Goal: Transaction & Acquisition: Purchase product/service

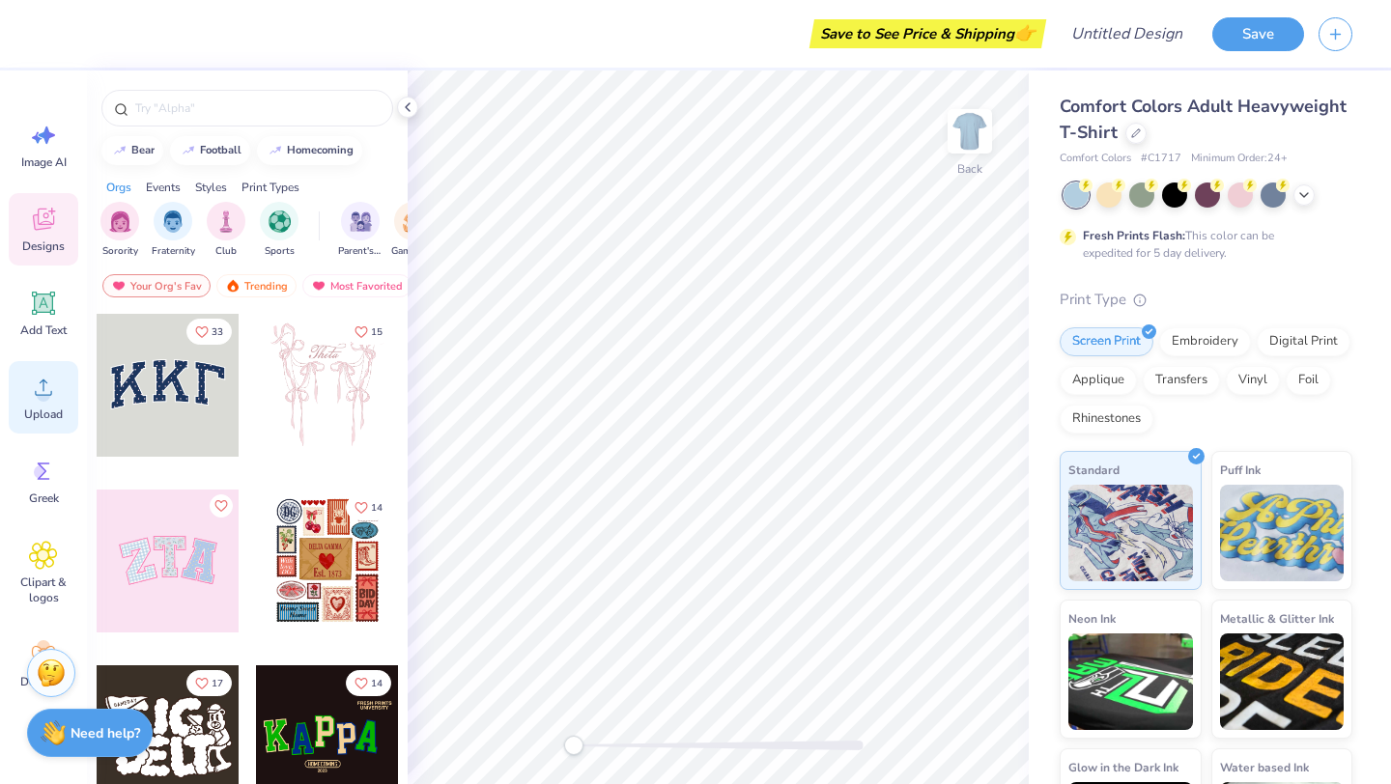
click at [46, 404] on div "Upload" at bounding box center [44, 397] width 70 height 72
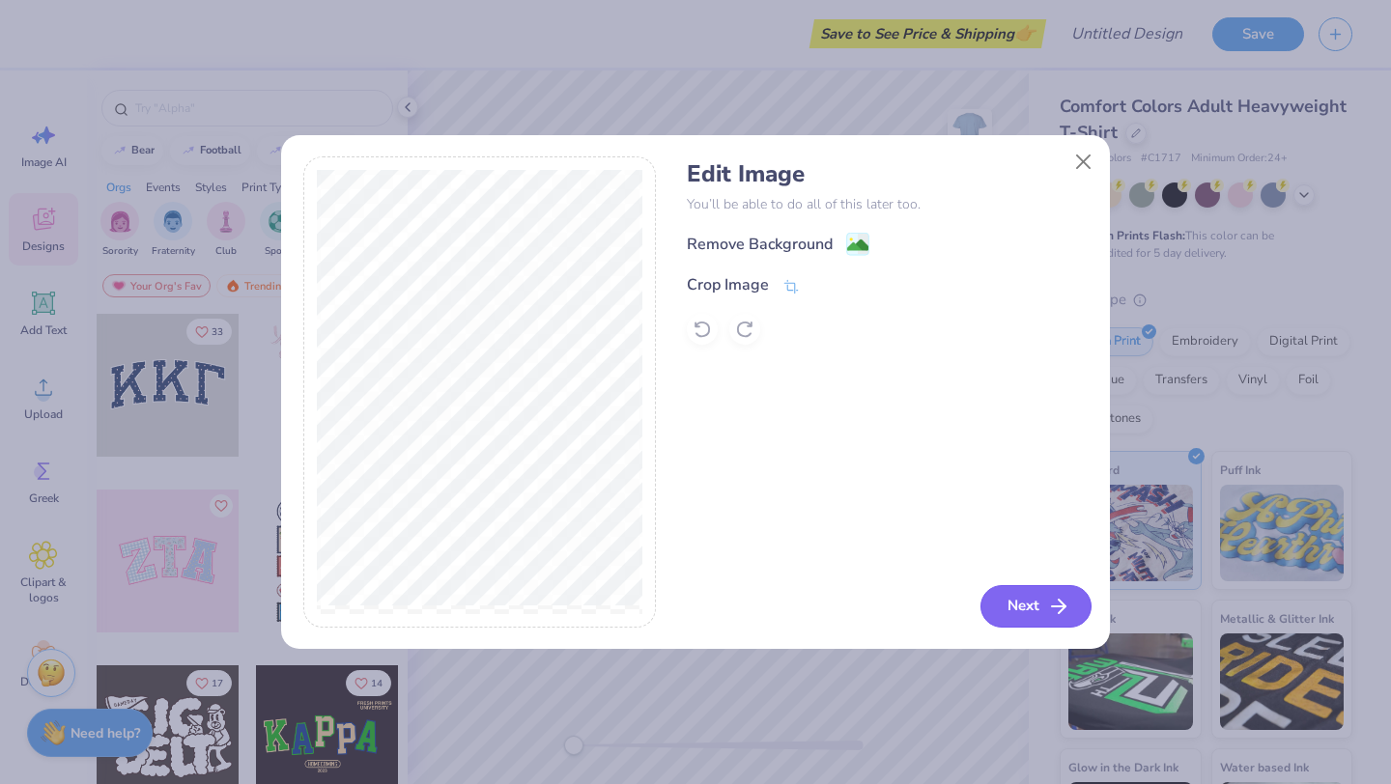
click at [1012, 614] on button "Next" at bounding box center [1036, 606] width 111 height 43
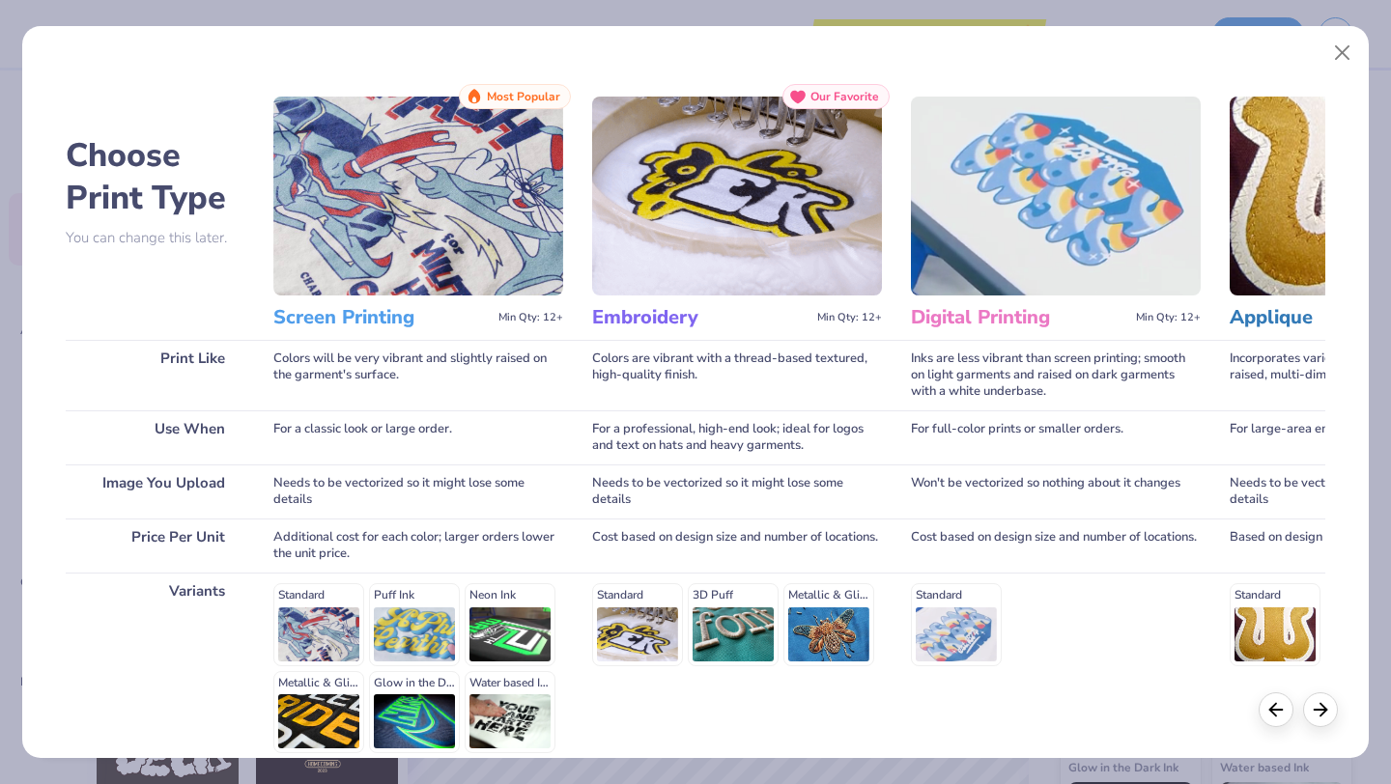
scroll to position [10, 0]
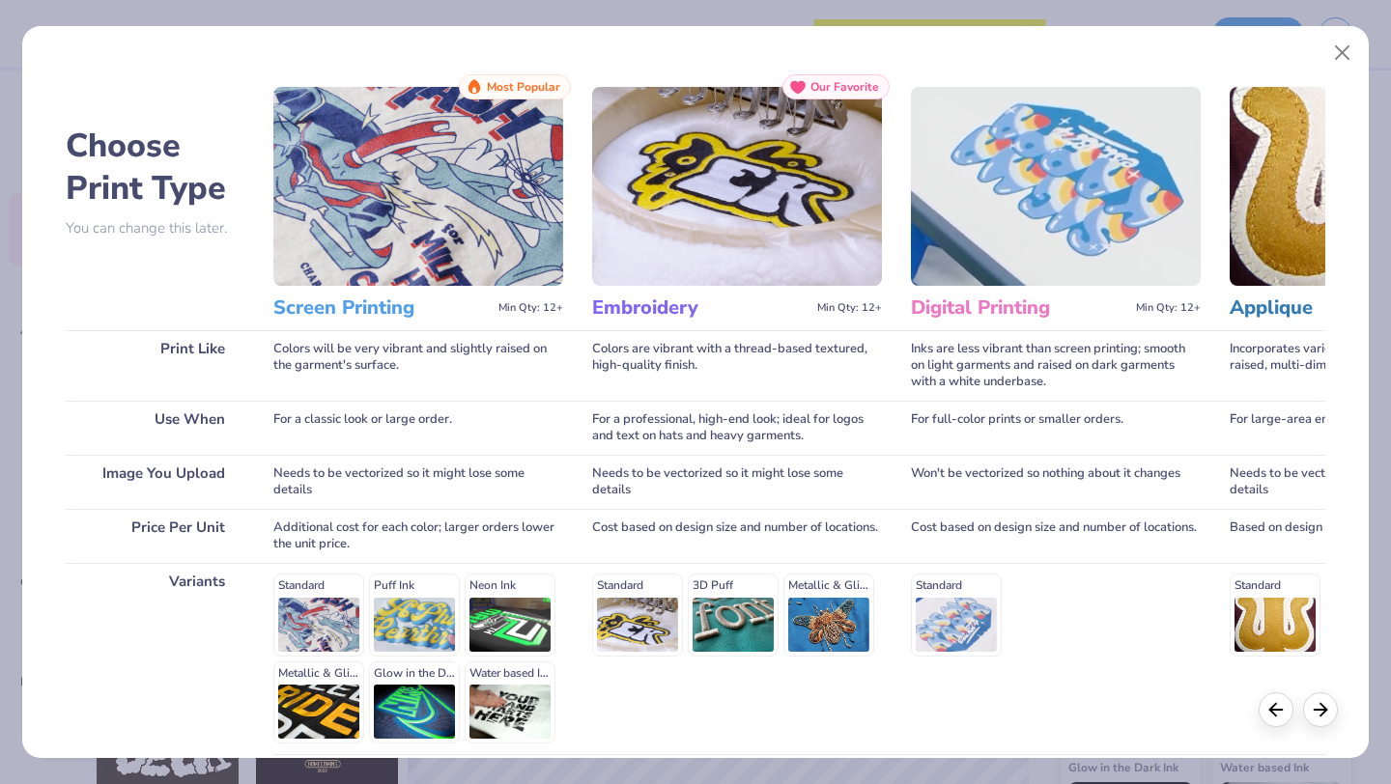
click at [480, 185] on img at bounding box center [418, 186] width 290 height 199
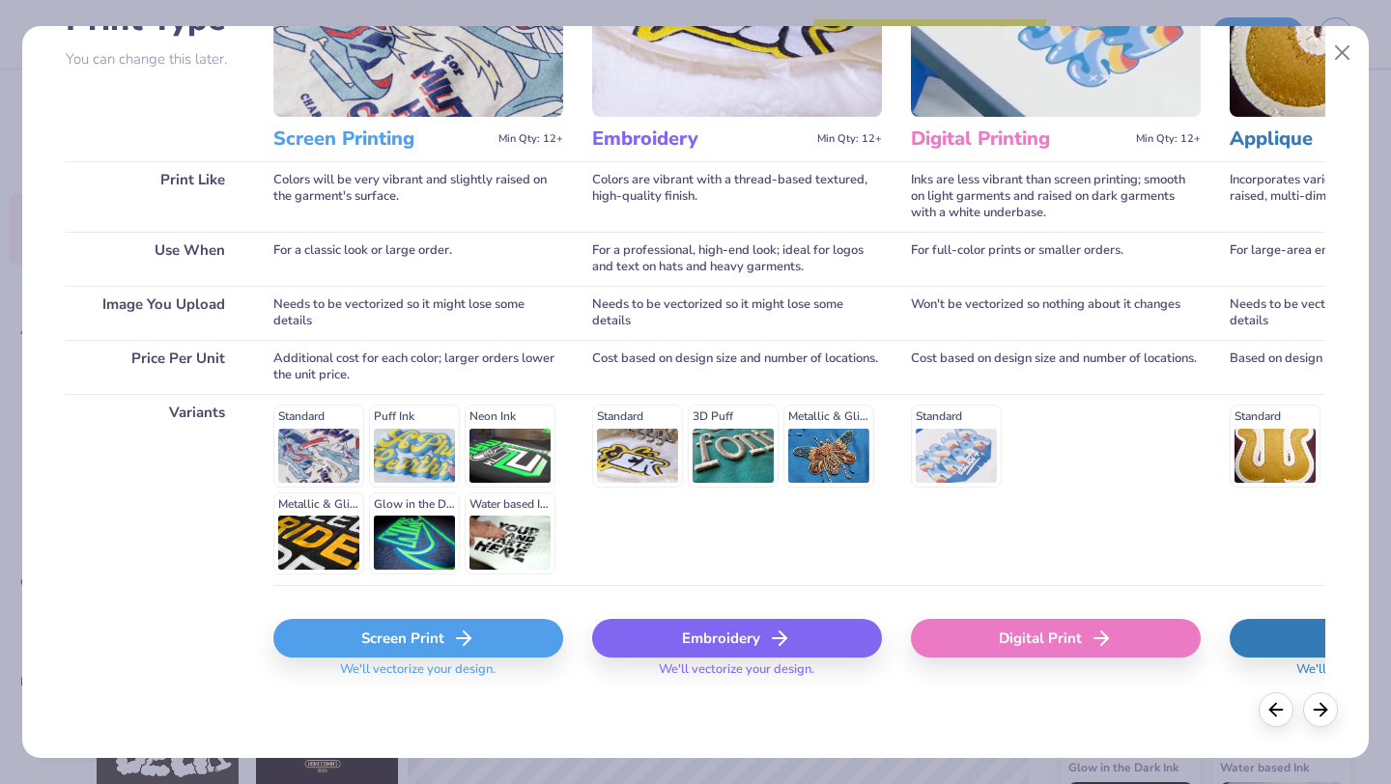
click at [488, 641] on div "Screen Print" at bounding box center [418, 638] width 290 height 39
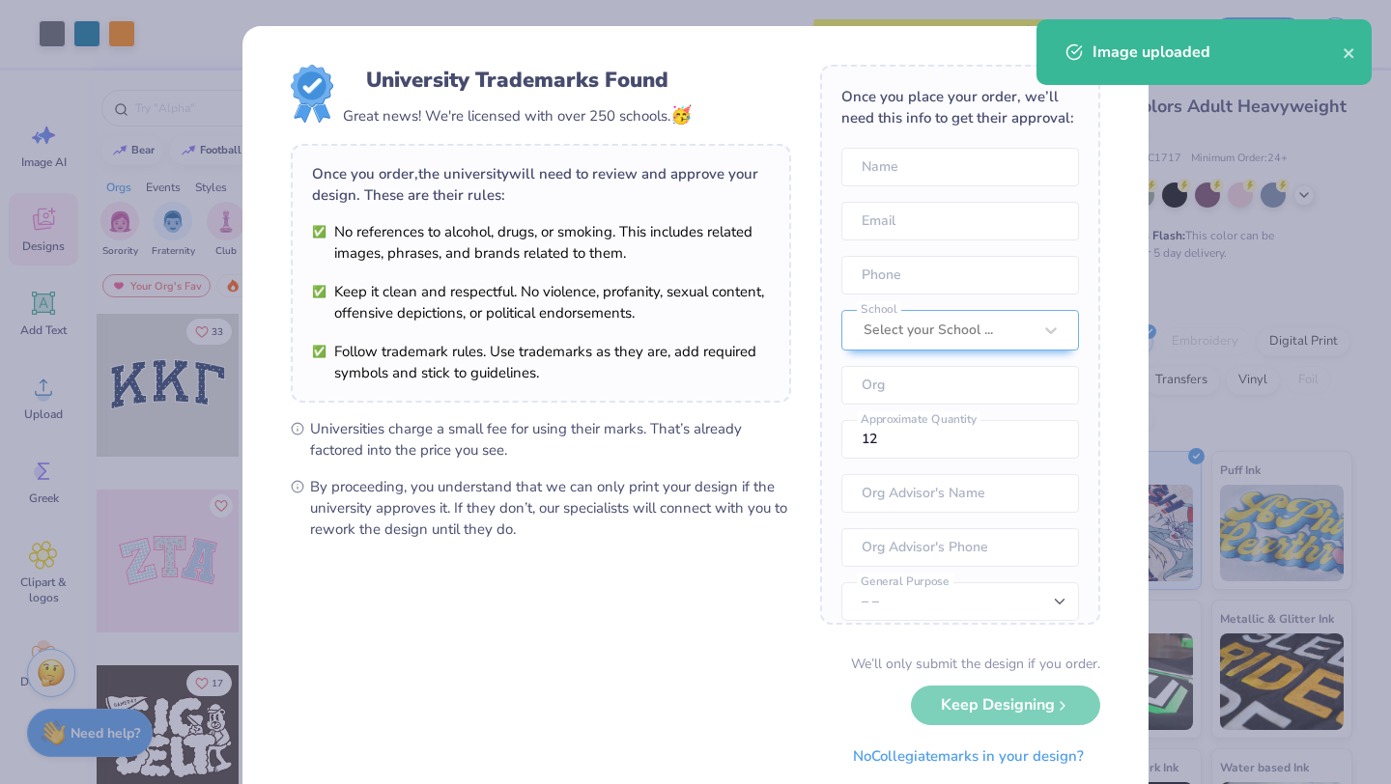
click at [744, 245] on body "Art colors Save to See Price & Shipping 👉 Design Title Save Image AI Designs Ad…" at bounding box center [695, 392] width 1391 height 784
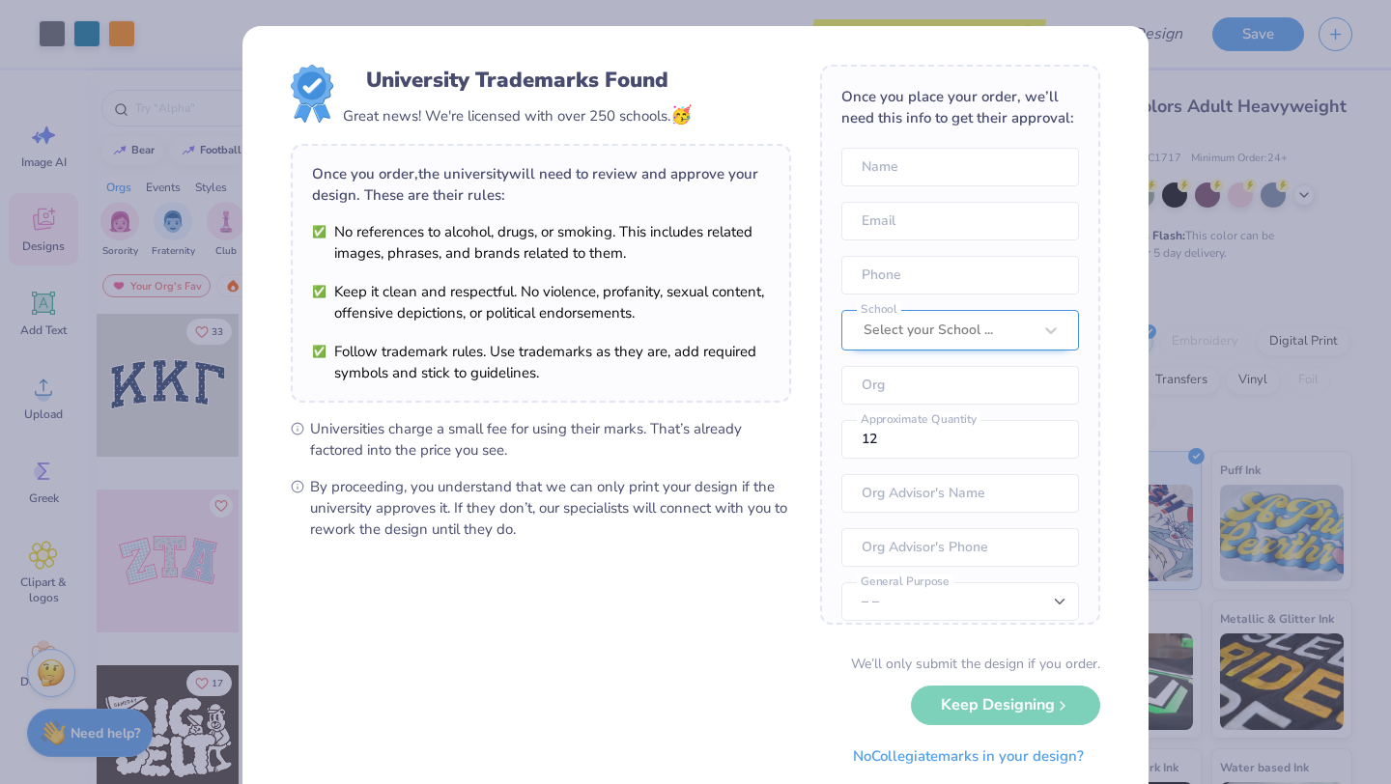
click at [860, 348] on div "Select your School ..." at bounding box center [960, 330] width 238 height 41
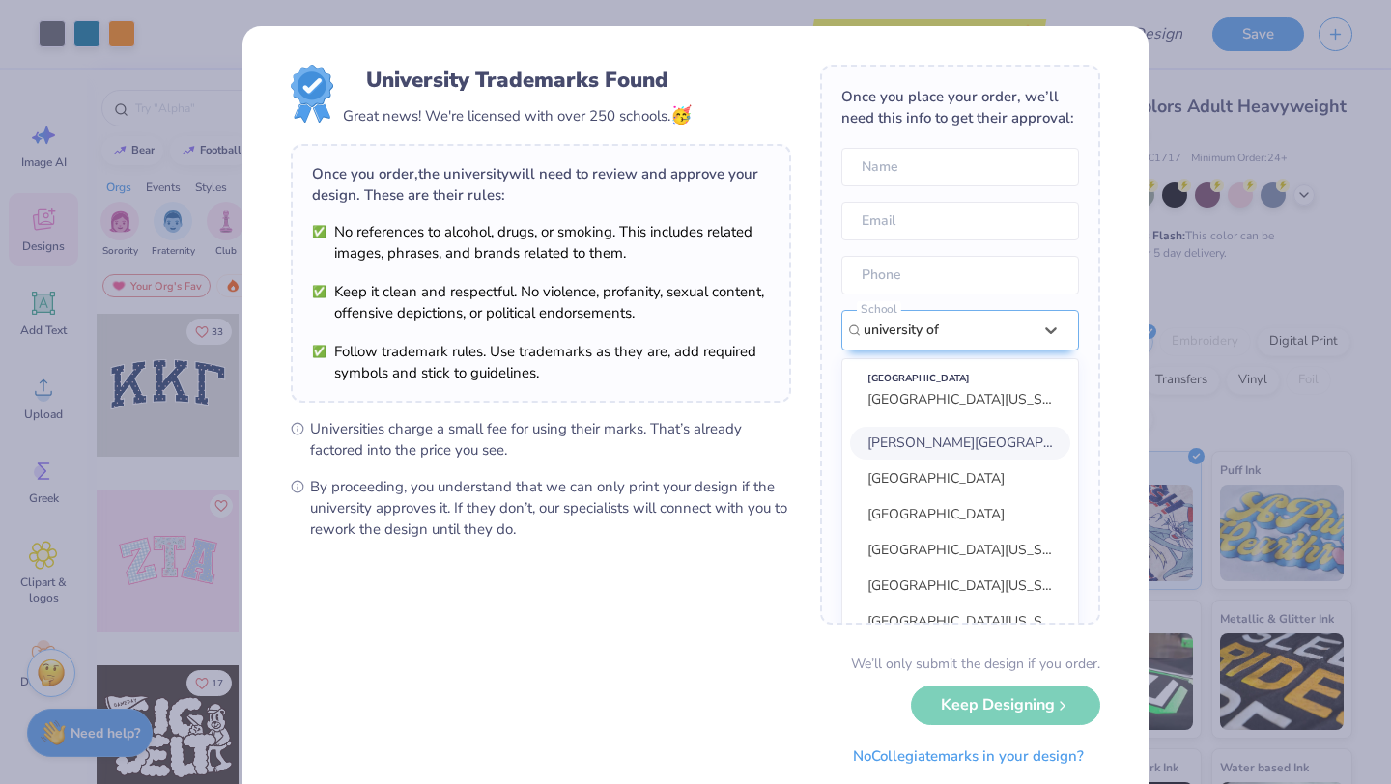
scroll to position [87, 0]
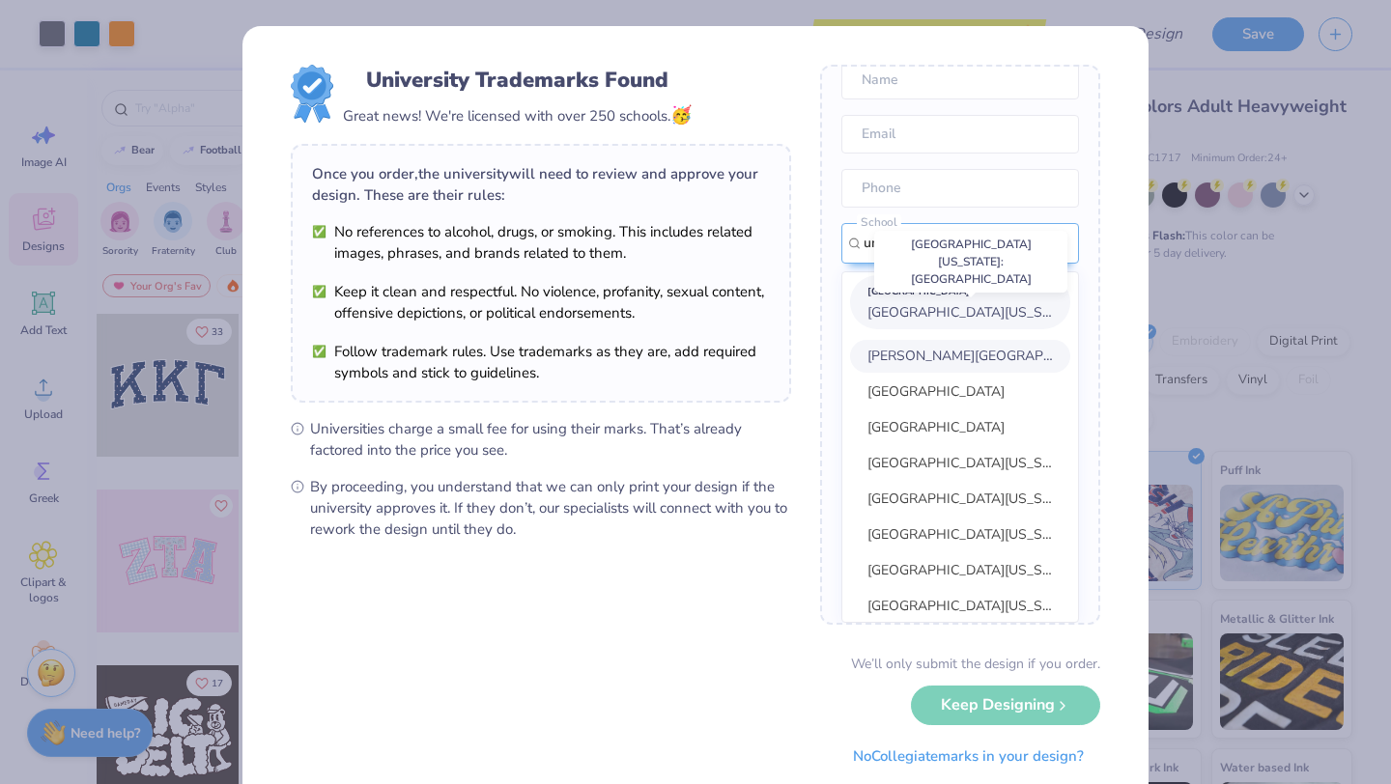
click at [994, 305] on span "[GEOGRAPHIC_DATA][US_STATE]: [GEOGRAPHIC_DATA]" at bounding box center [1045, 312] width 354 height 18
type input "university of"
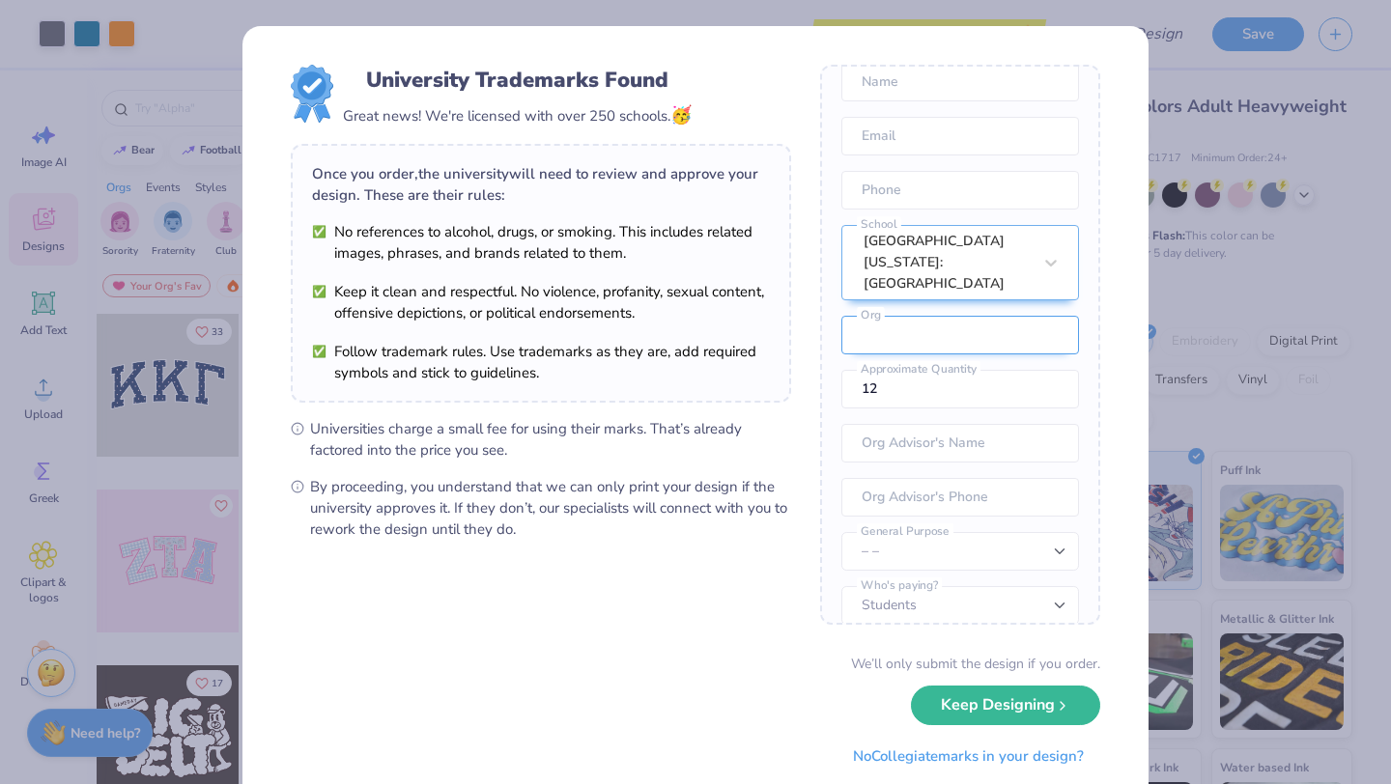
click at [918, 327] on input "text" at bounding box center [960, 335] width 238 height 39
type input "b"
type input "Biomedical Engineer Society"
click at [994, 370] on input "12" at bounding box center [960, 389] width 238 height 39
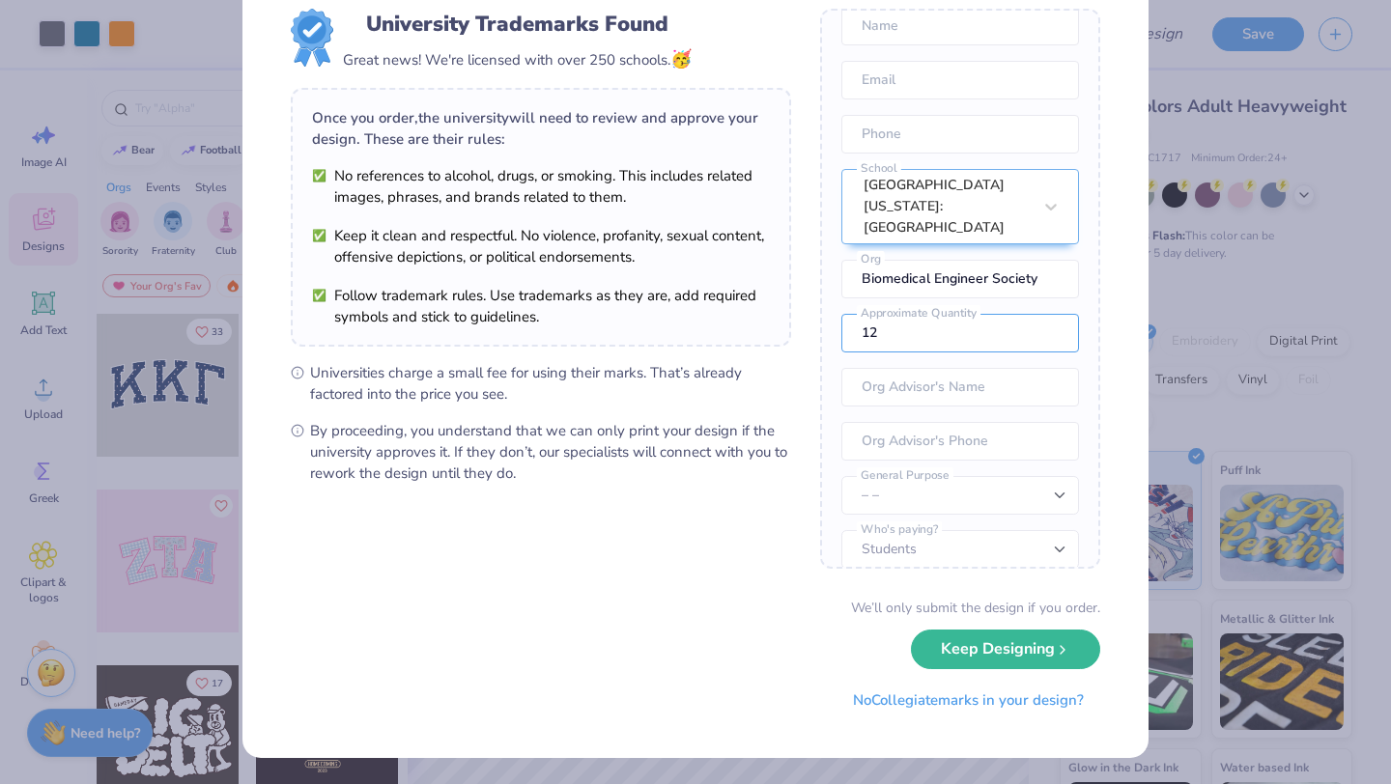
type input "1"
type input "50"
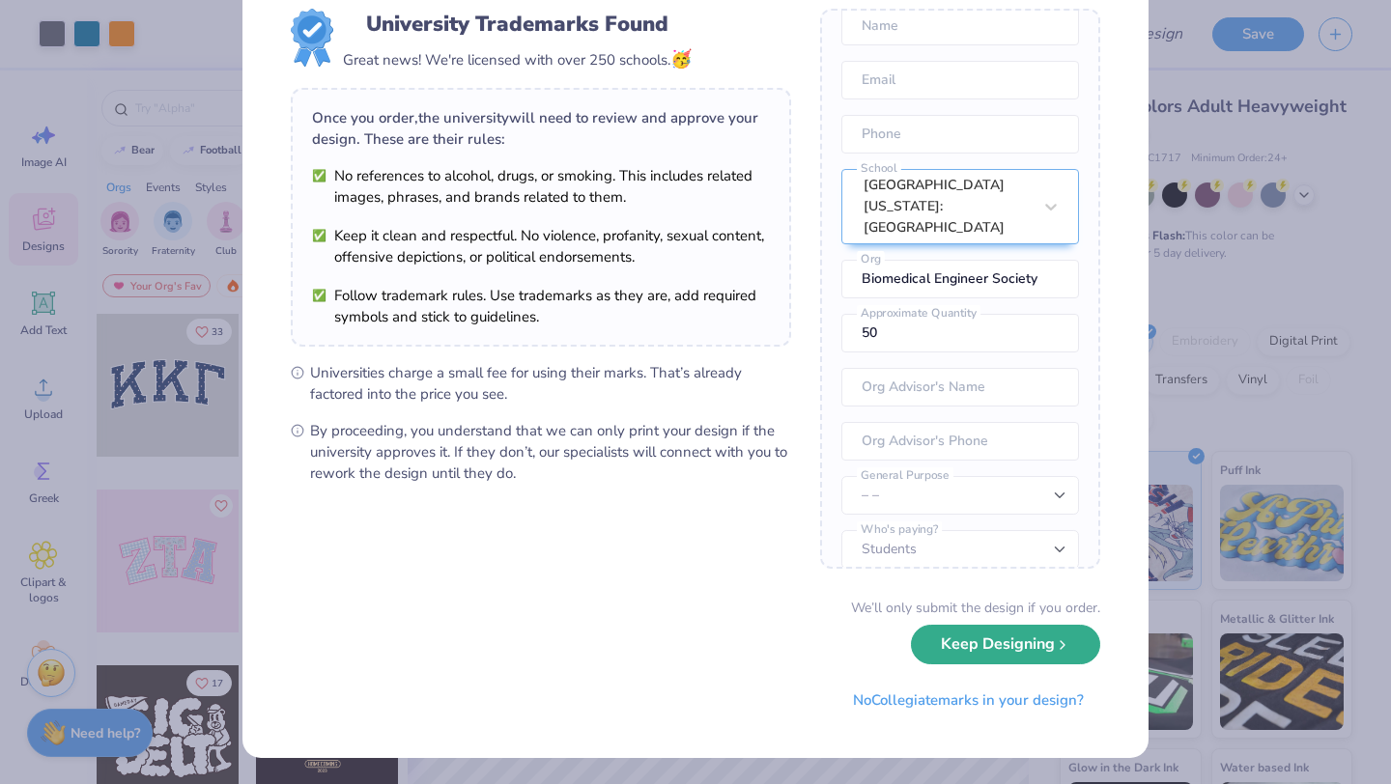
click at [1040, 653] on button "Keep Designing" at bounding box center [1005, 645] width 189 height 40
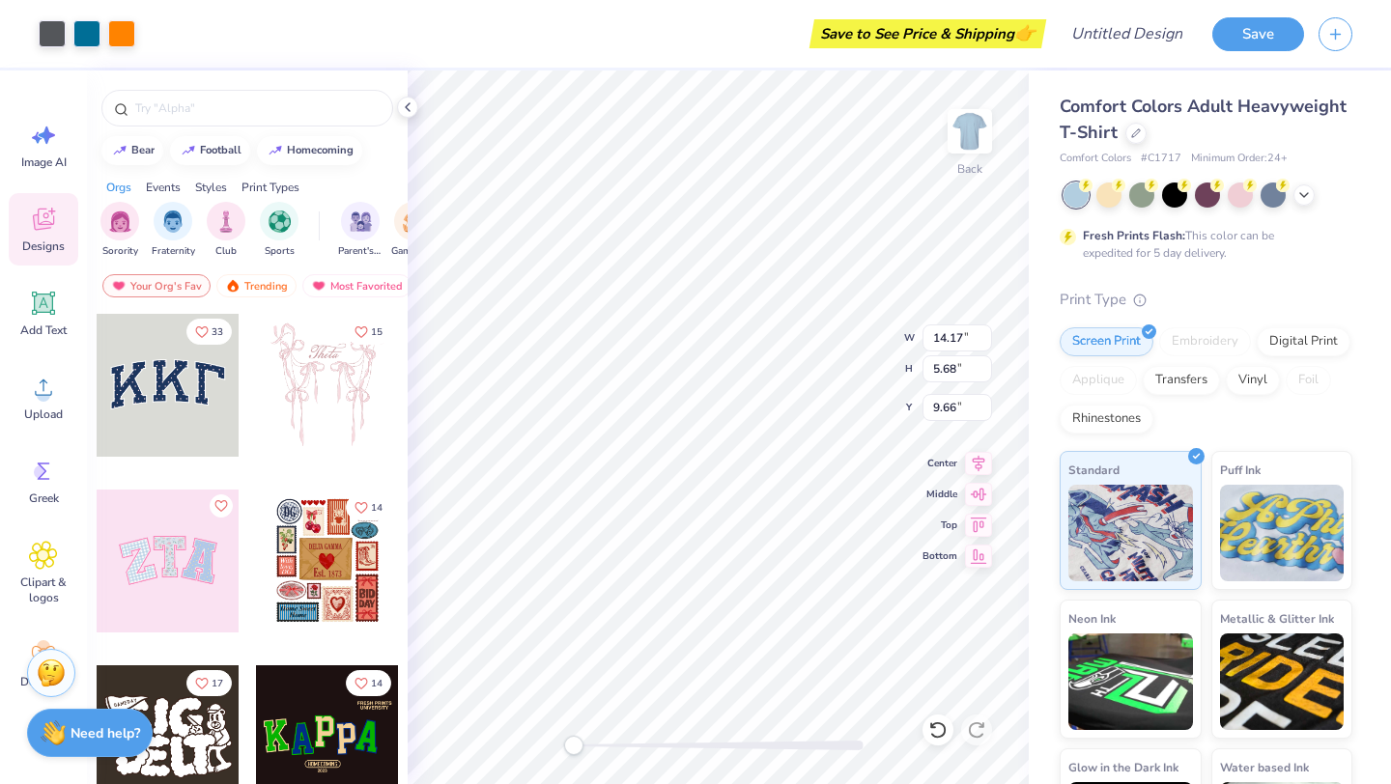
scroll to position [0, 0]
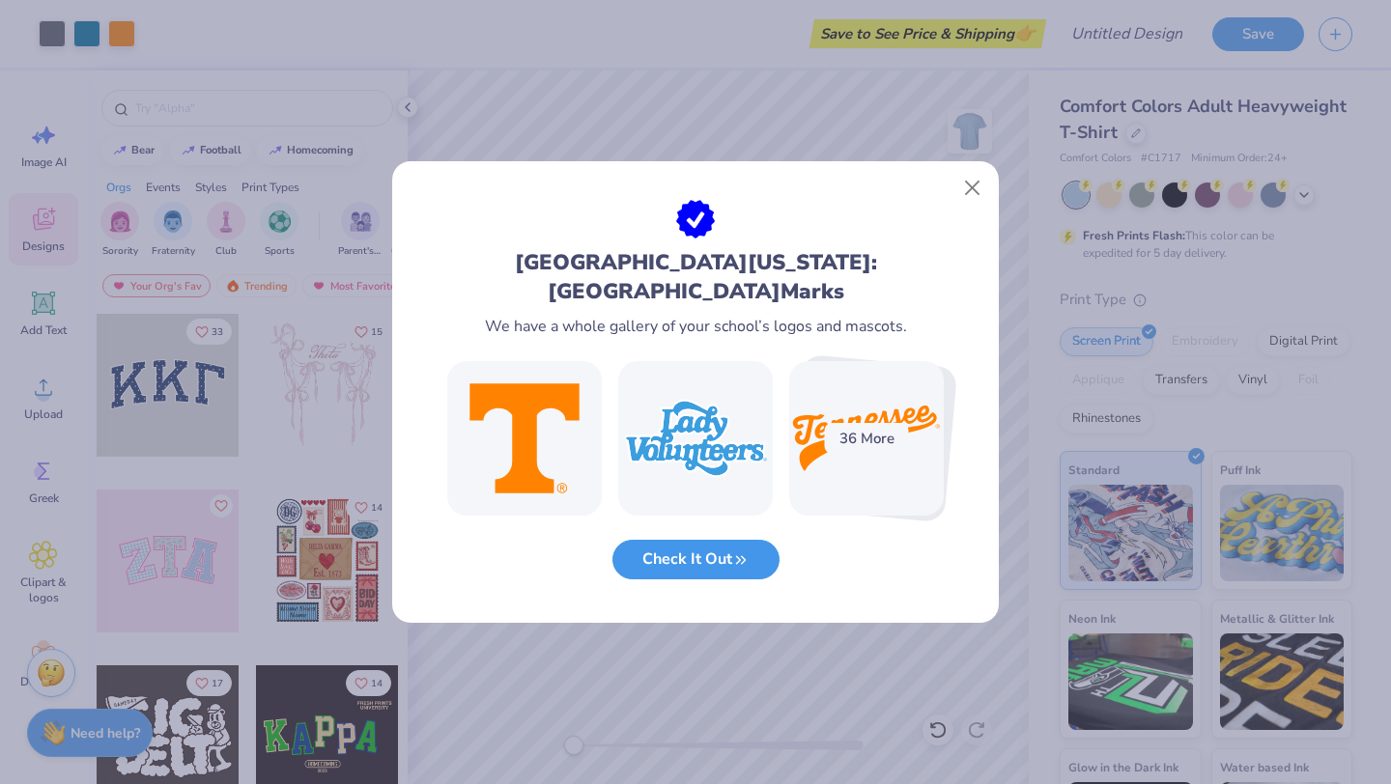
click at [730, 547] on button "Check It Out" at bounding box center [695, 560] width 167 height 40
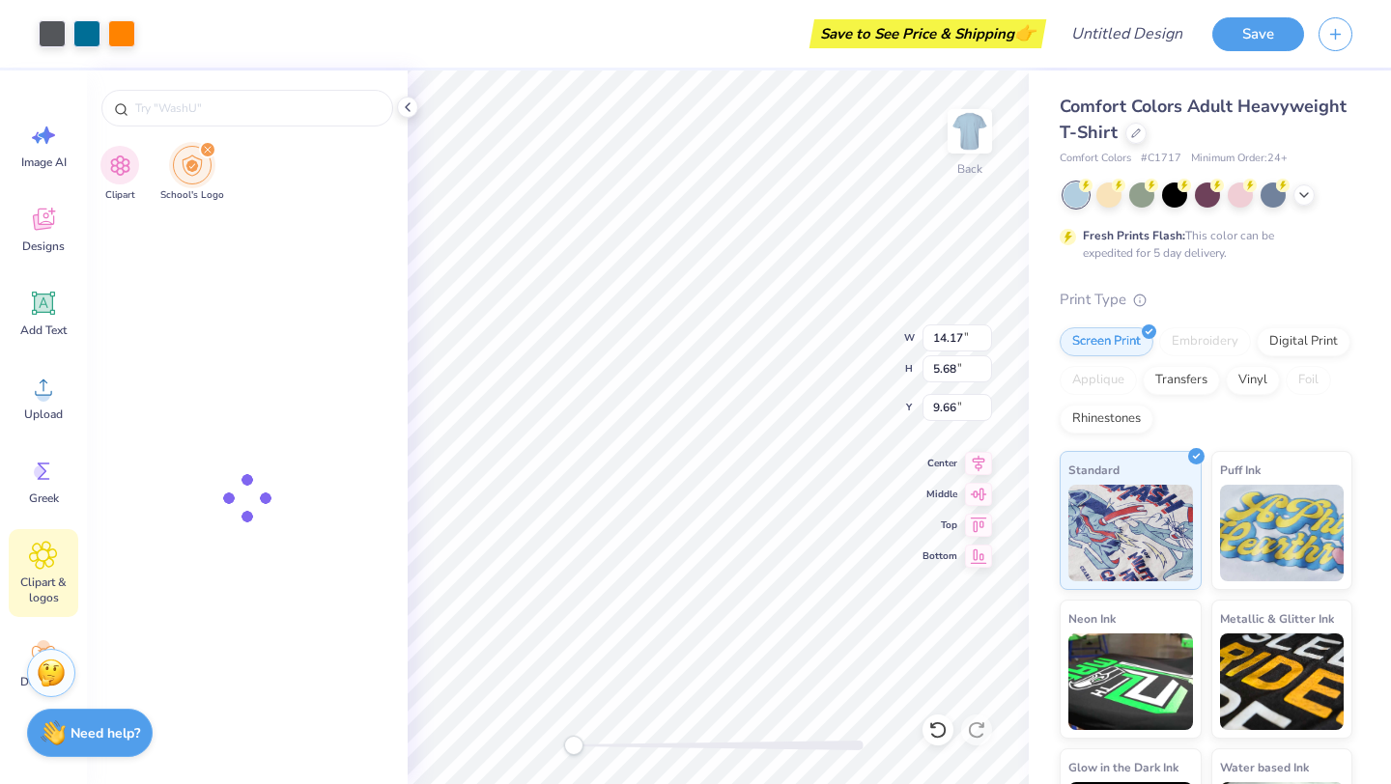
type input "[GEOGRAPHIC_DATA][US_STATE]: [GEOGRAPHIC_DATA]"
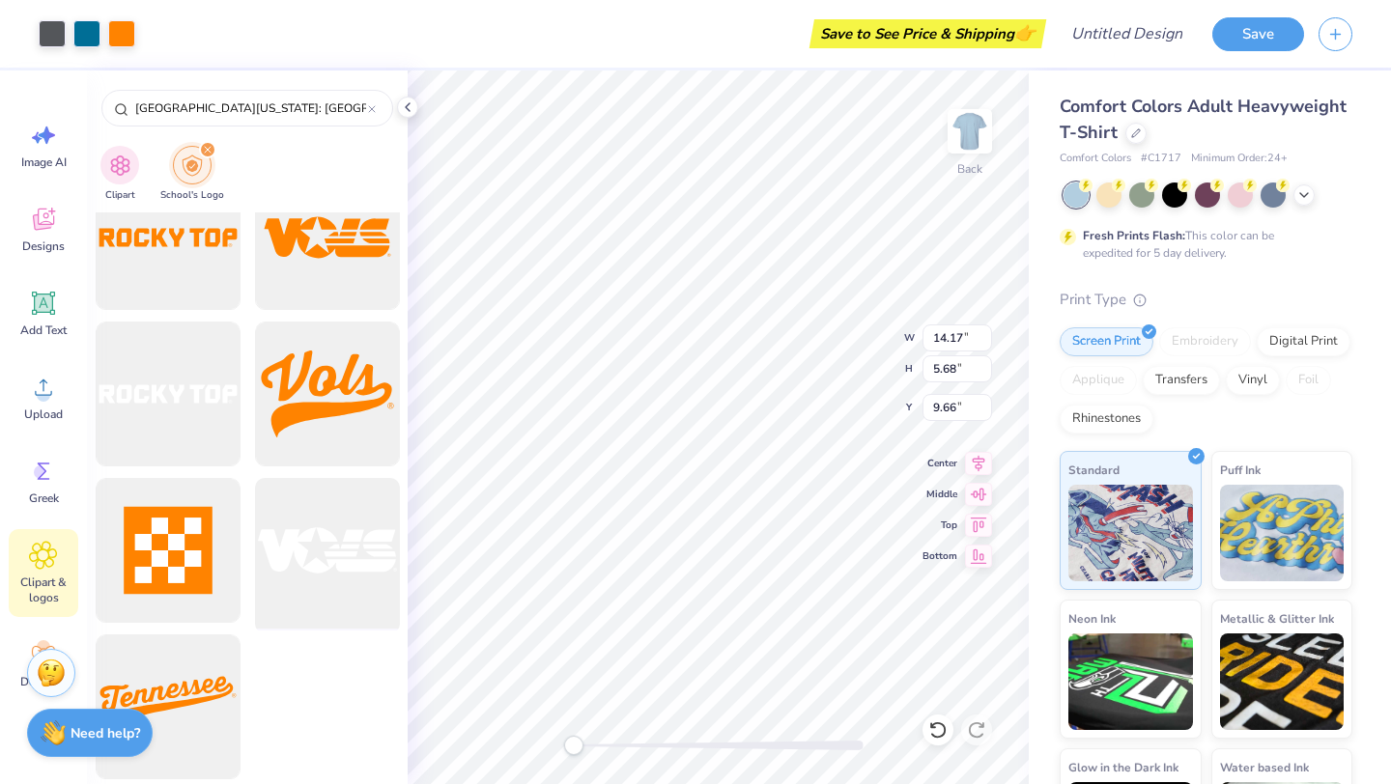
scroll to position [2548, 0]
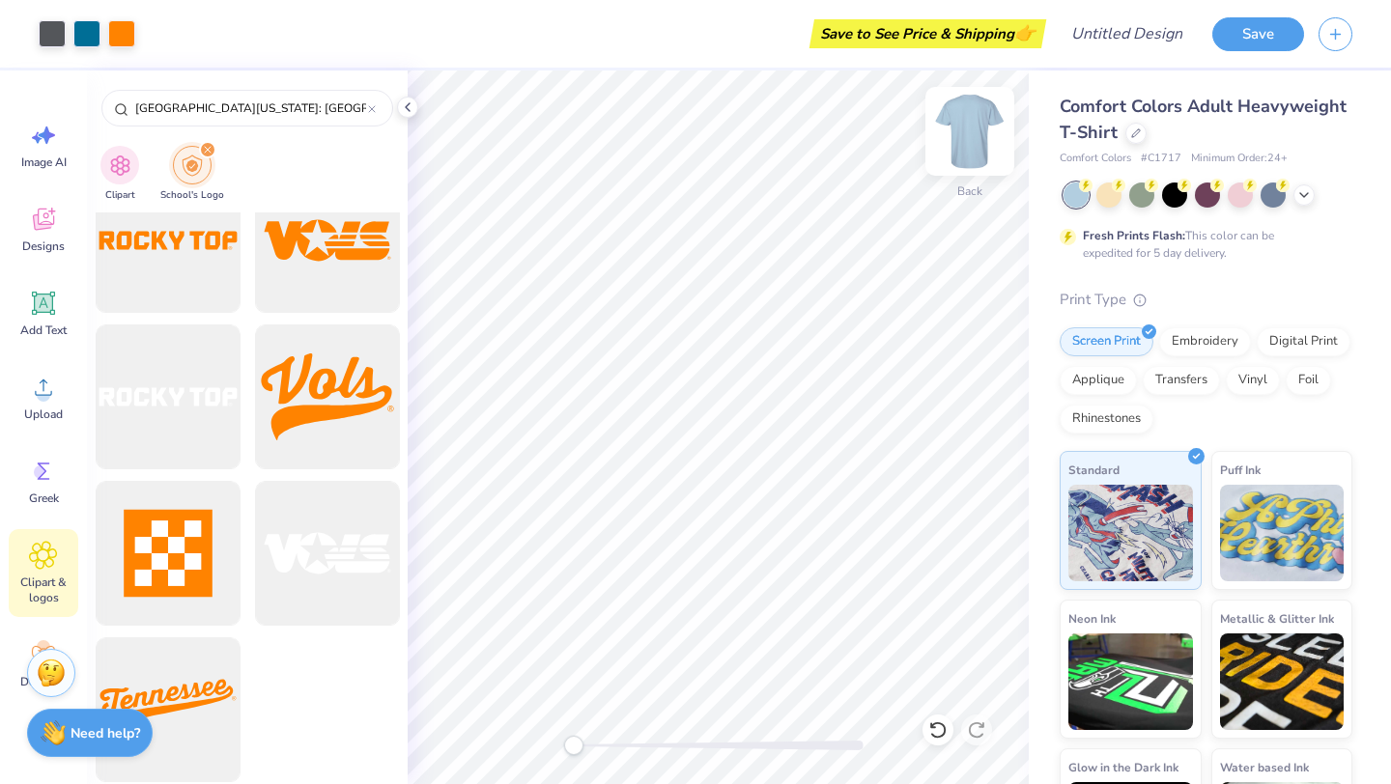
click at [955, 134] on img at bounding box center [969, 131] width 77 height 77
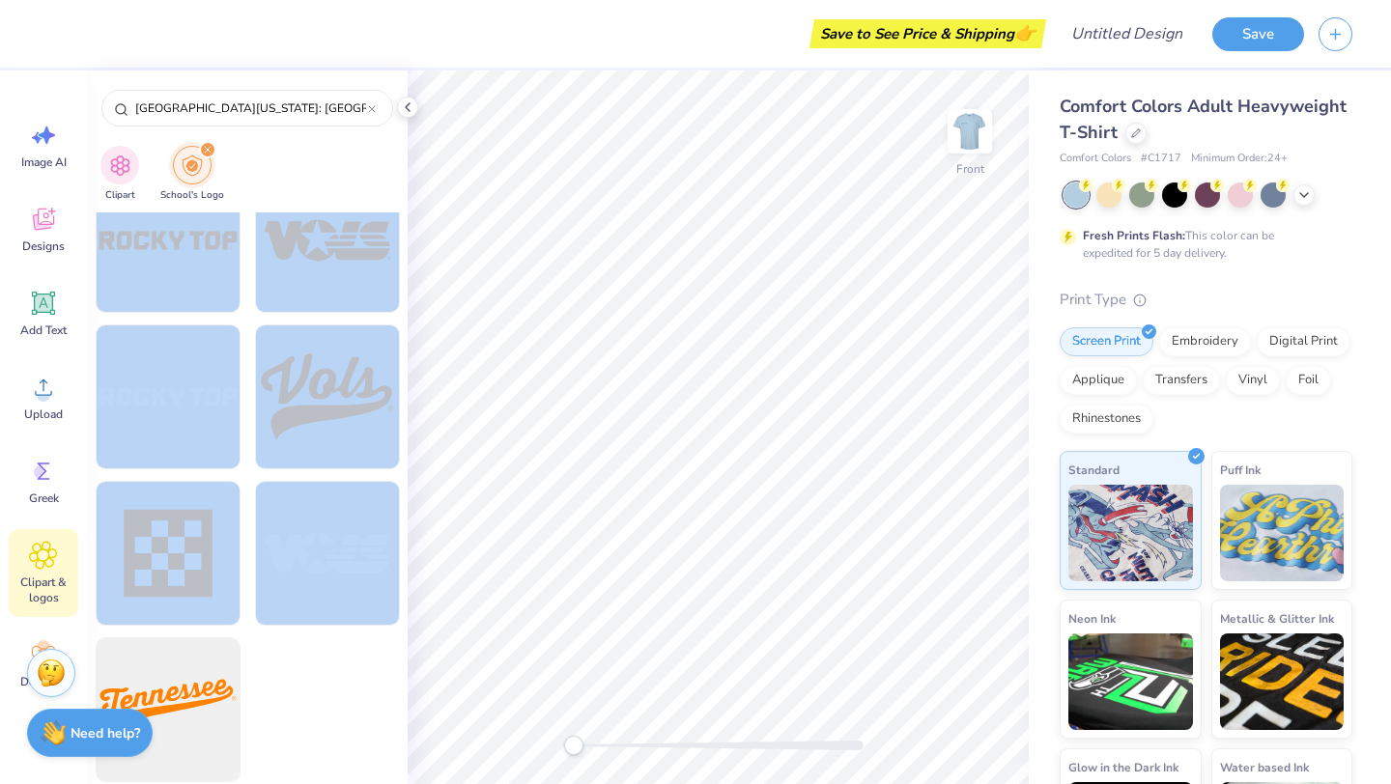
drag, startPoint x: 327, startPoint y: 543, endPoint x: 291, endPoint y: 678, distance: 139.9
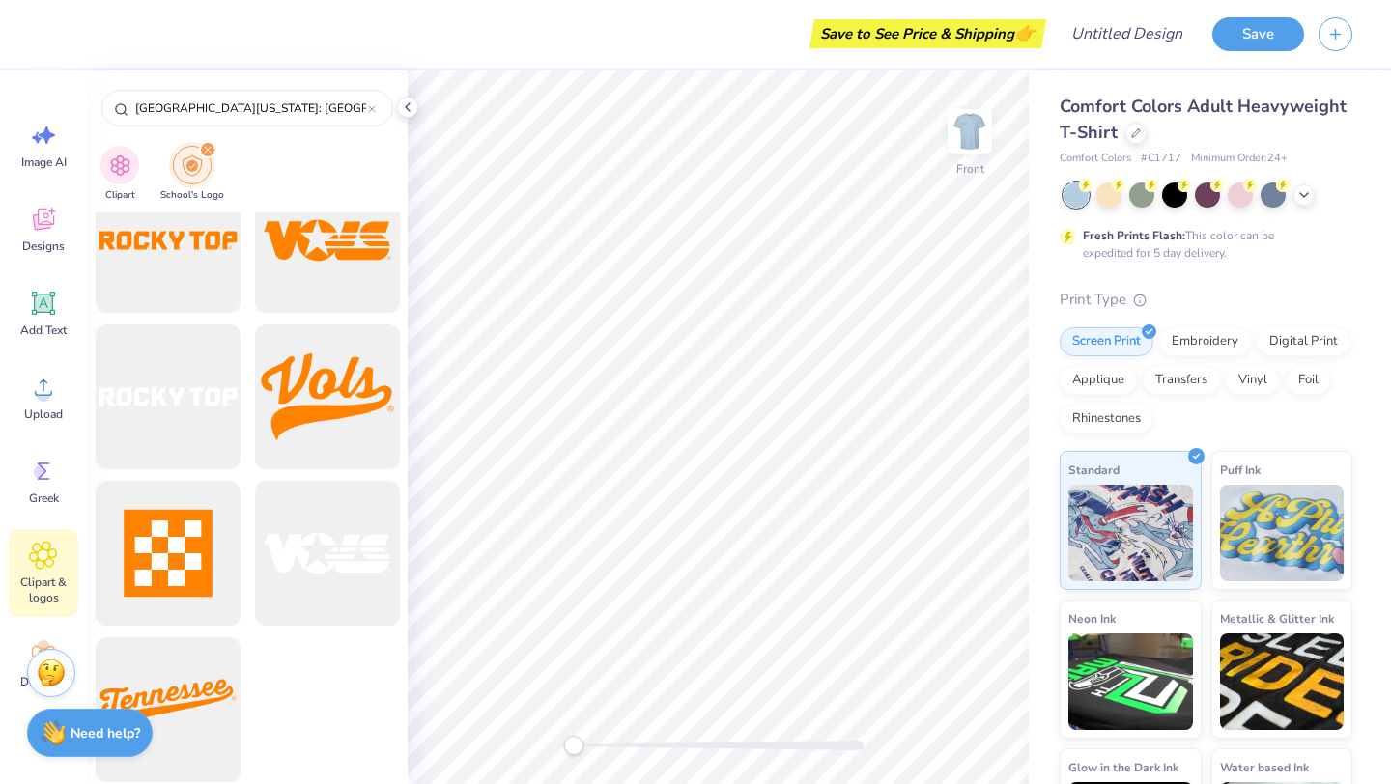
click at [331, 708] on div at bounding box center [327, 716] width 145 height 156
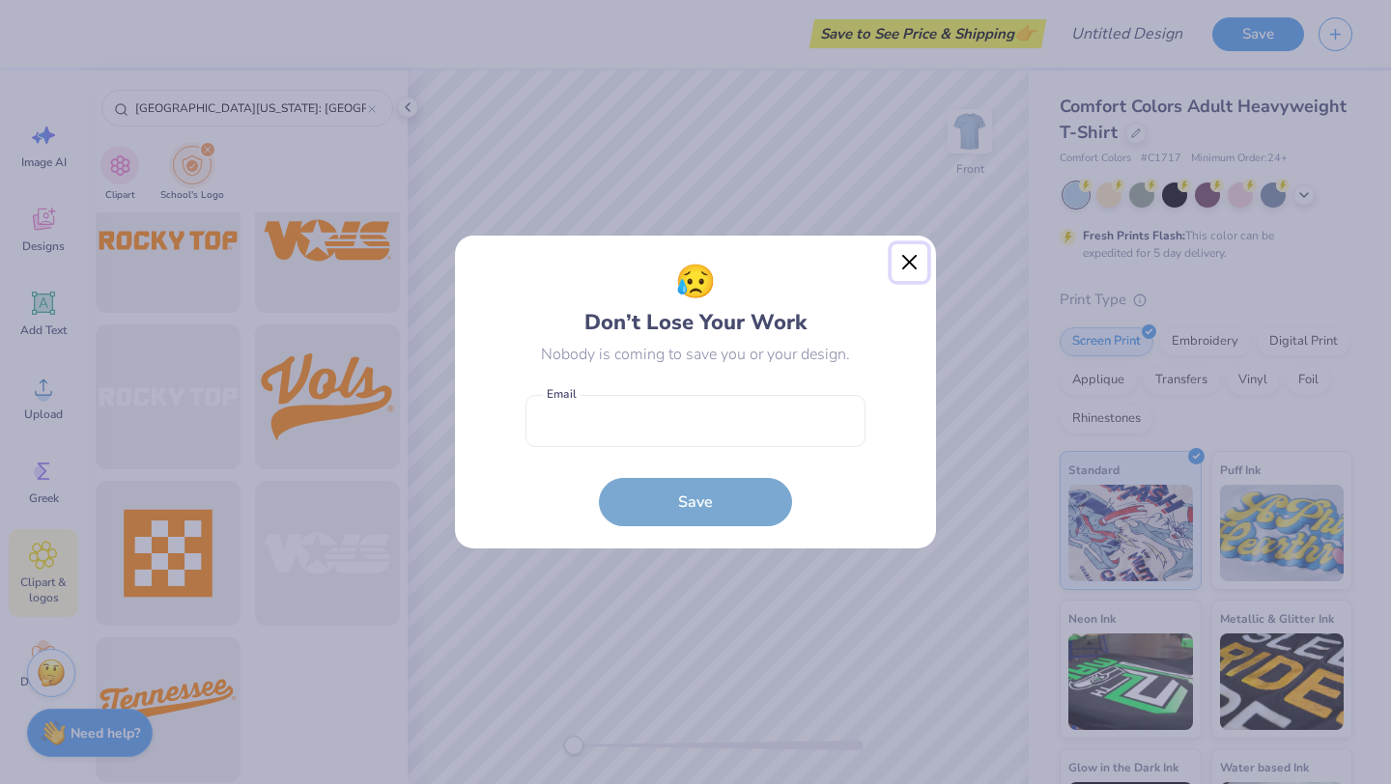
click at [918, 263] on button "Close" at bounding box center [910, 262] width 37 height 37
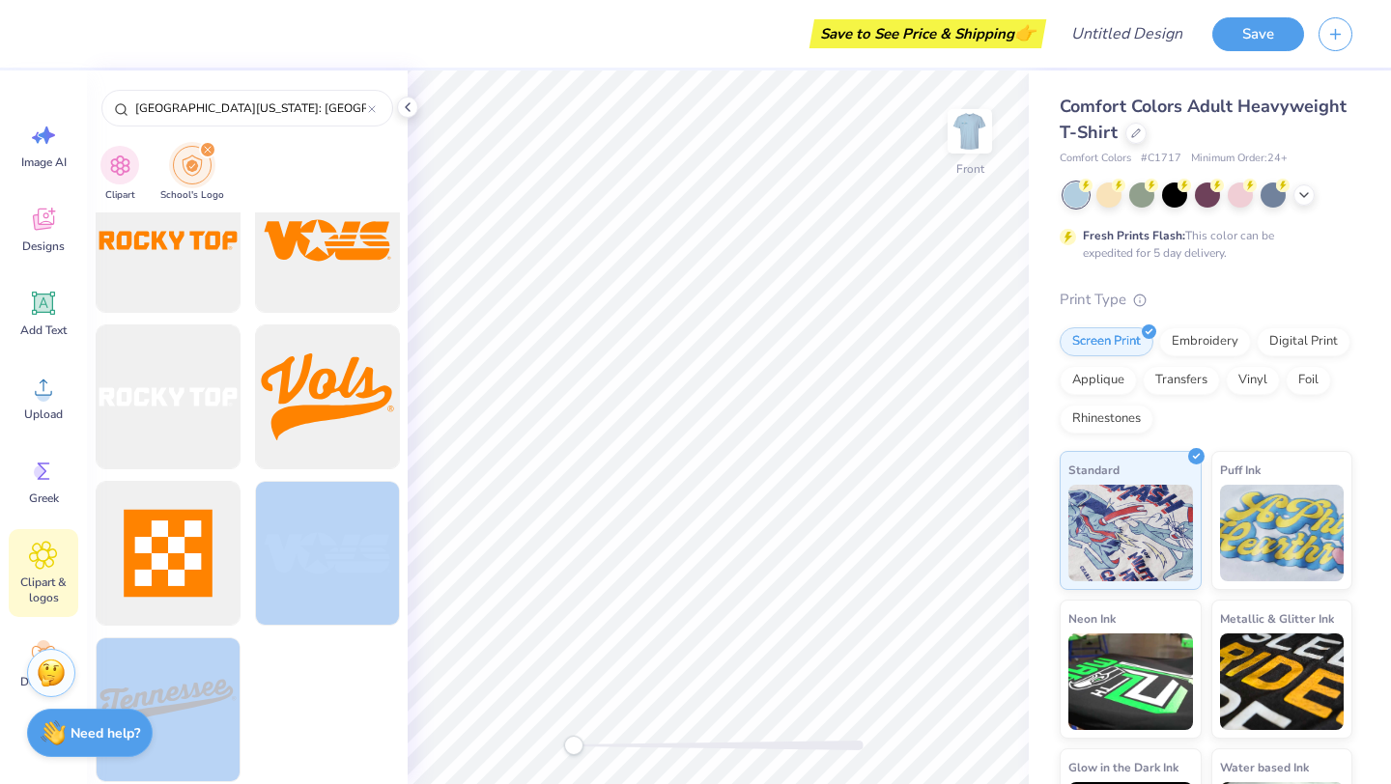
click at [737, 321] on div "Save to See Price & Shipping 👉 Design Title Save Image AI Designs Add Text Uplo…" at bounding box center [695, 392] width 1391 height 784
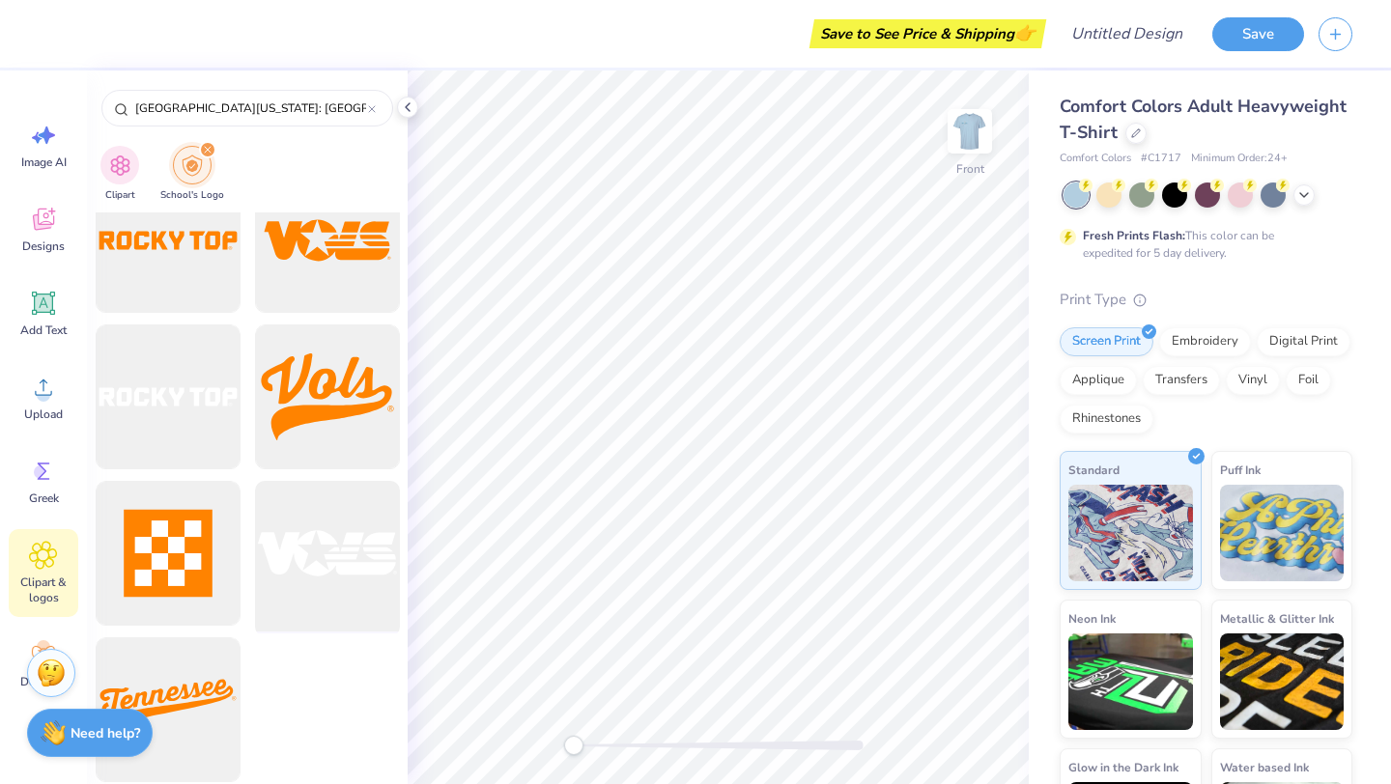
click at [351, 537] on div at bounding box center [326, 553] width 159 height 159
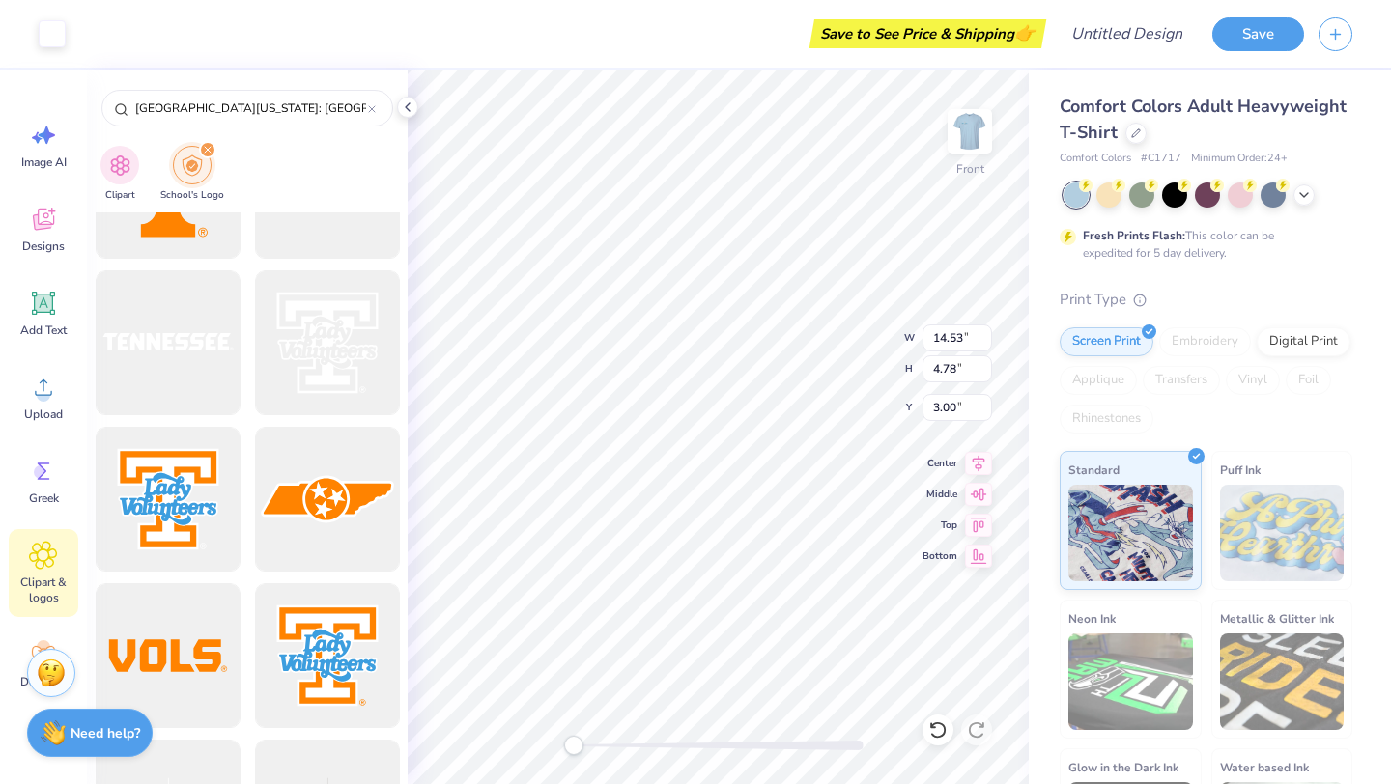
scroll to position [0, 0]
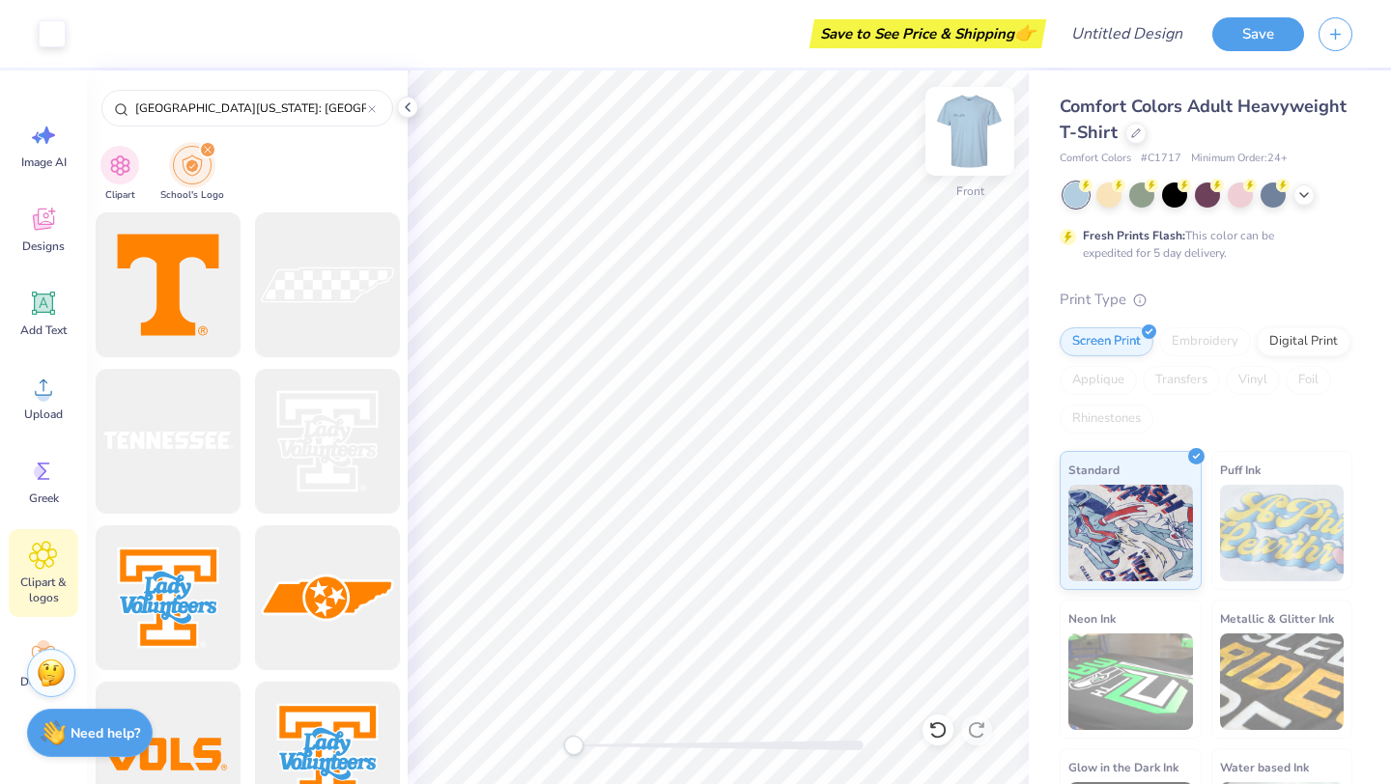
click at [975, 137] on img at bounding box center [969, 131] width 77 height 77
click at [968, 123] on img at bounding box center [969, 131] width 77 height 77
click at [968, 123] on img at bounding box center [970, 131] width 39 height 39
click at [964, 132] on img at bounding box center [969, 131] width 77 height 77
click at [948, 167] on div "Front" at bounding box center [970, 143] width 44 height 69
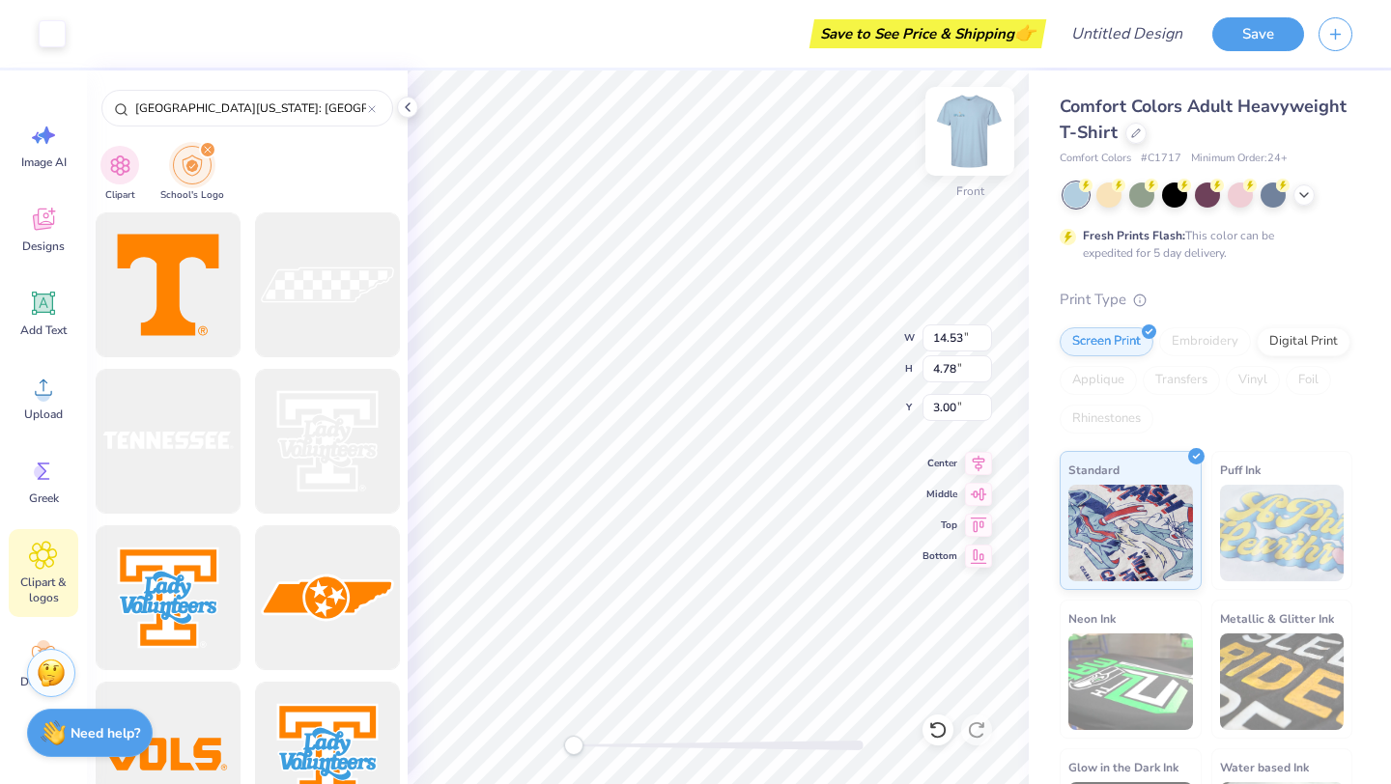
type input "14.17"
type input "4.66"
type input "2.37"
click at [46, 405] on div "Upload" at bounding box center [44, 397] width 70 height 72
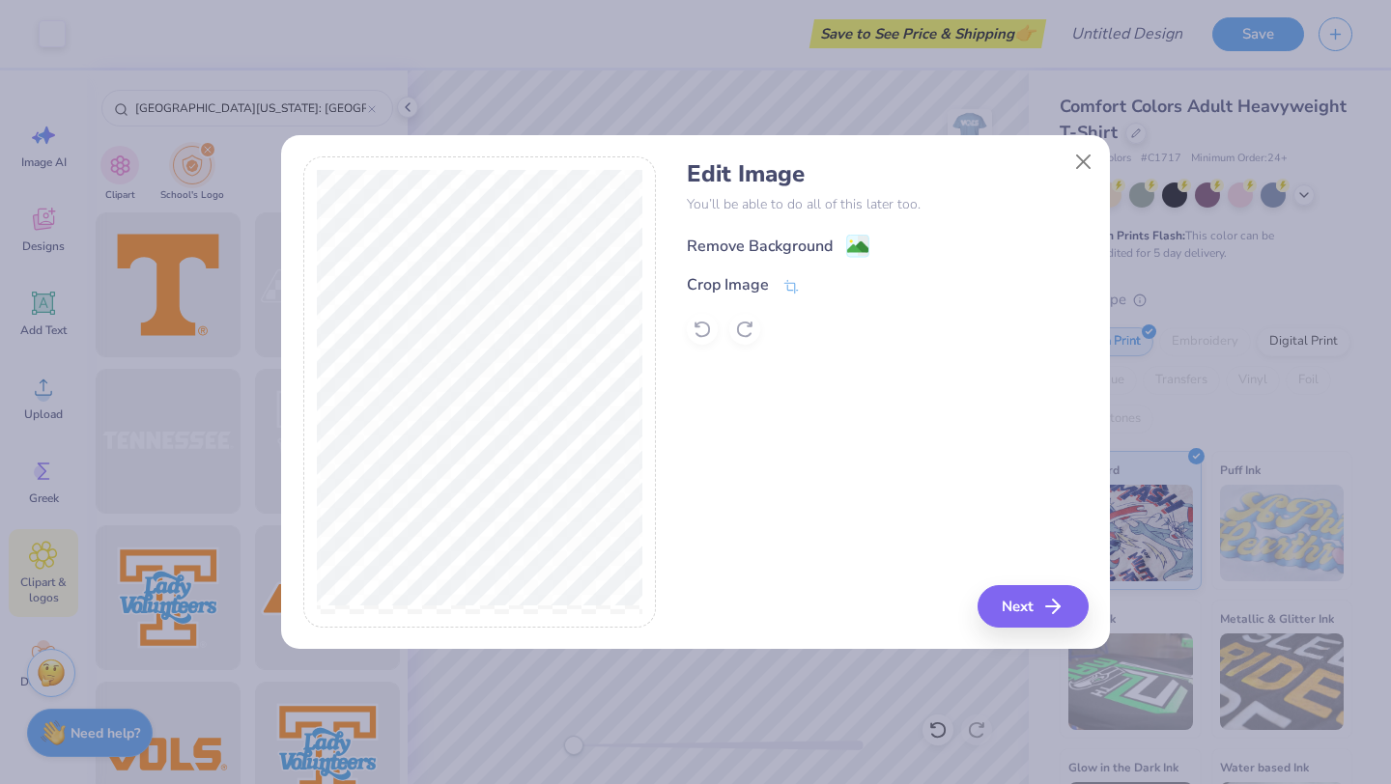
click at [850, 242] on circle at bounding box center [851, 242] width 3 height 3
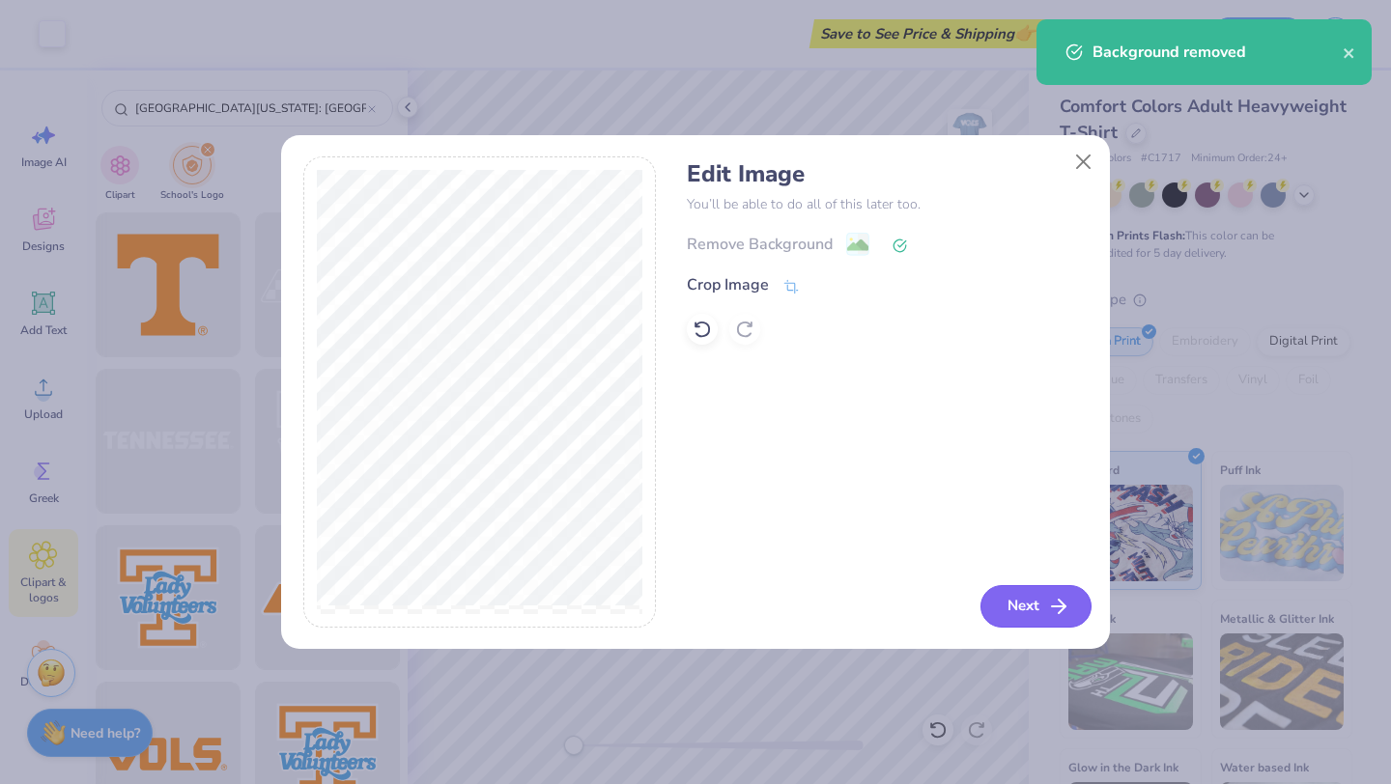
click at [1028, 604] on button "Next" at bounding box center [1036, 606] width 111 height 43
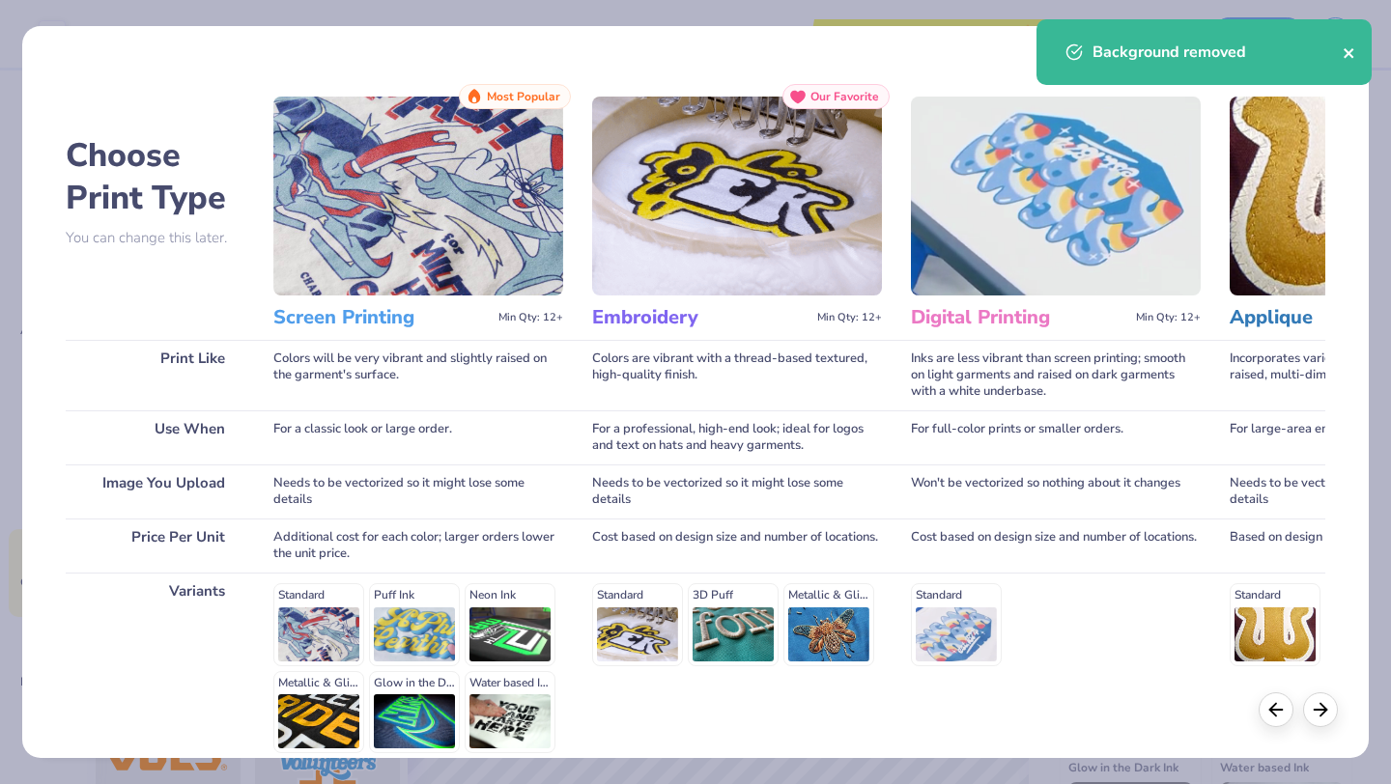
click at [1350, 52] on icon "close" at bounding box center [1349, 53] width 10 height 10
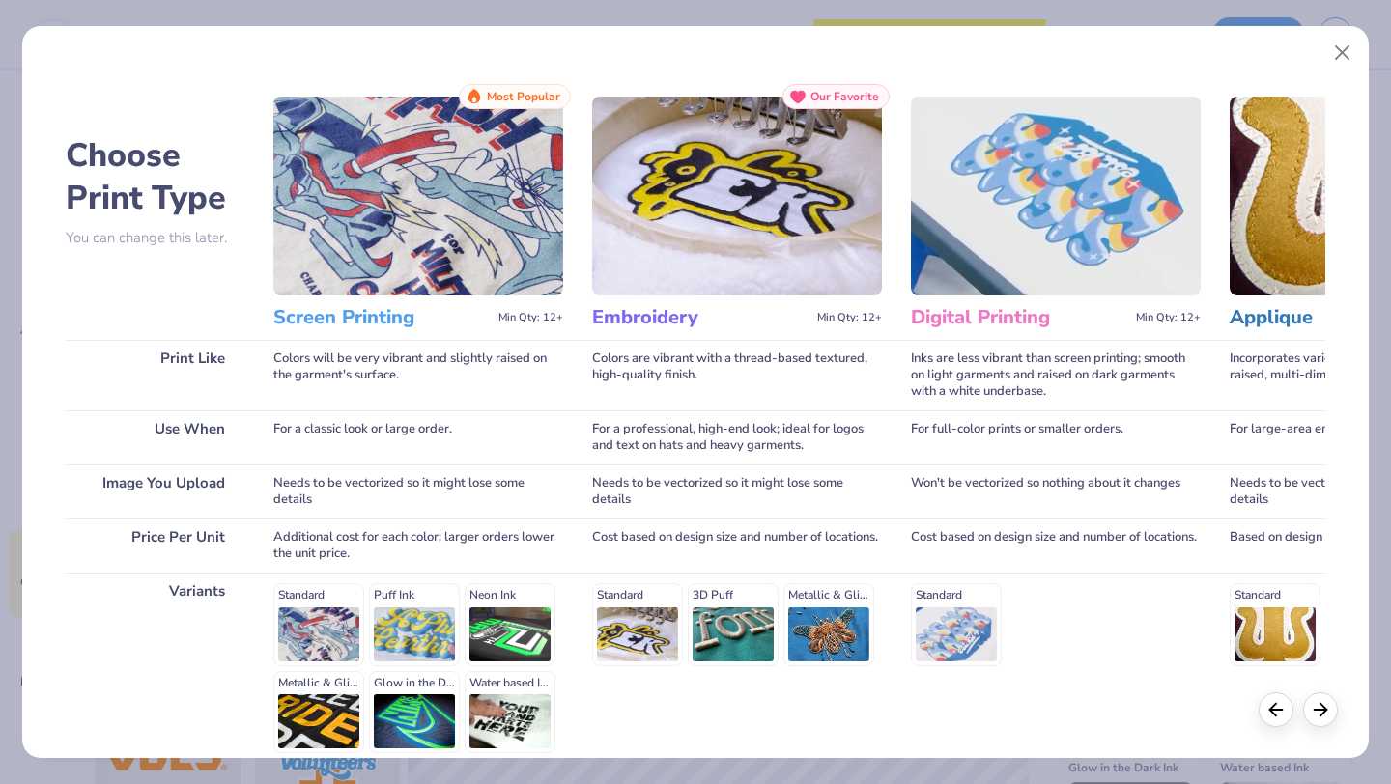
scroll to position [179, 0]
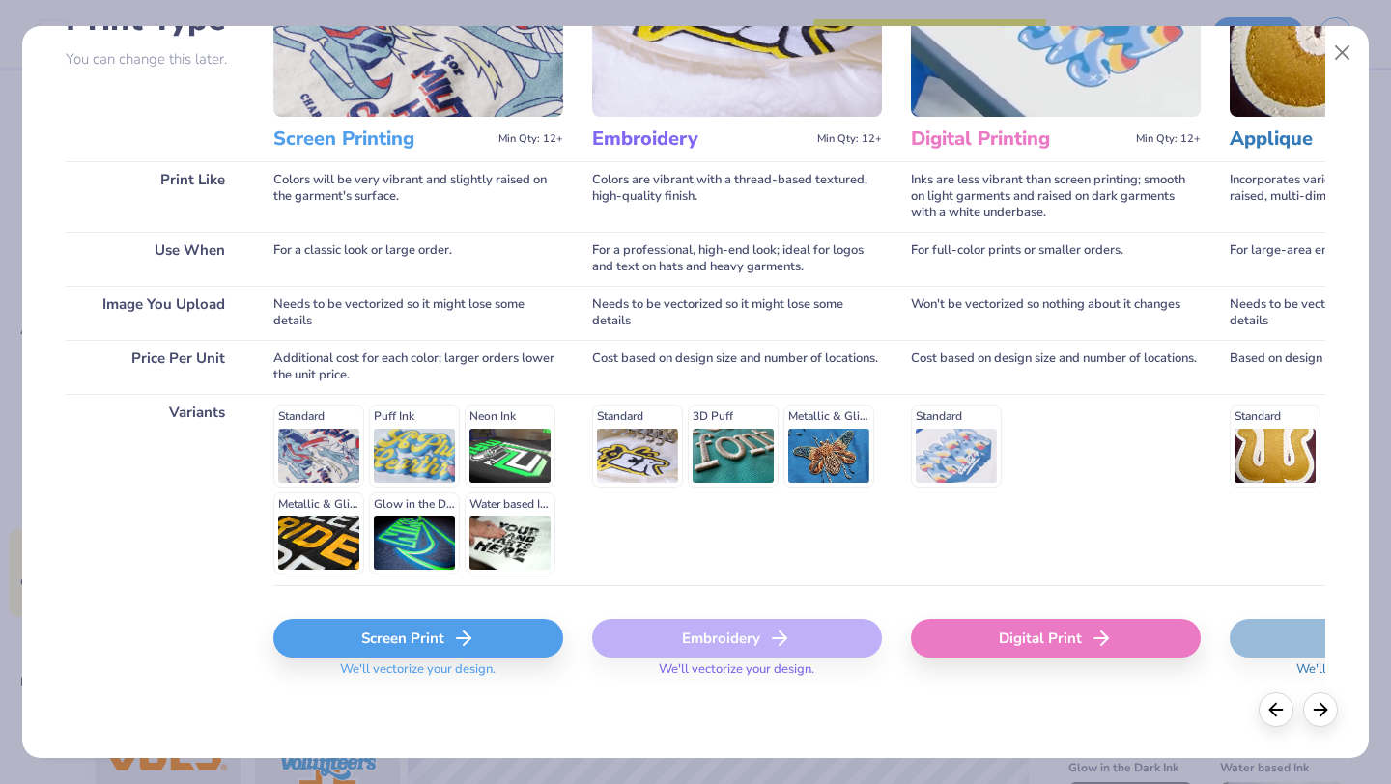
click at [421, 644] on div "Screen Print" at bounding box center [418, 638] width 290 height 39
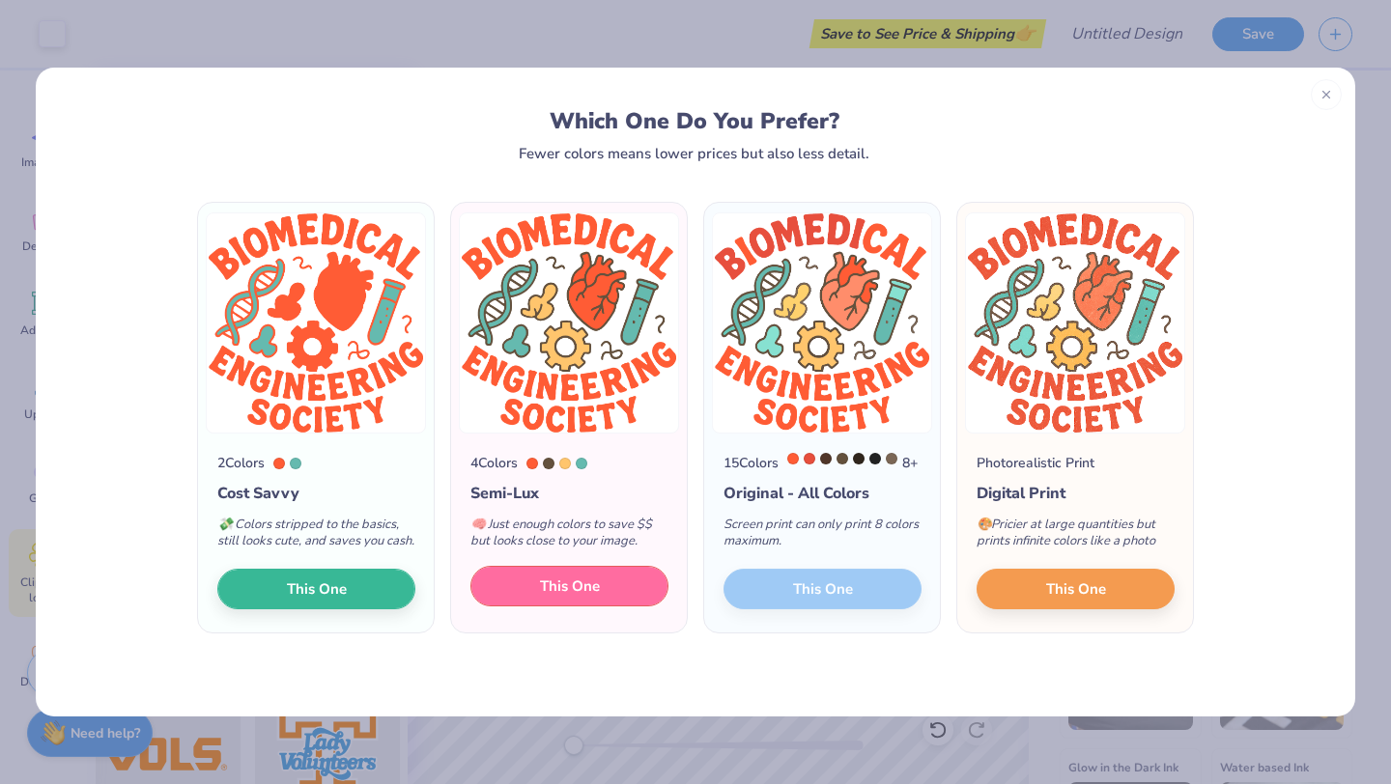
click at [530, 607] on button "This One" at bounding box center [569, 586] width 198 height 41
type input "14.53"
type input "5.24"
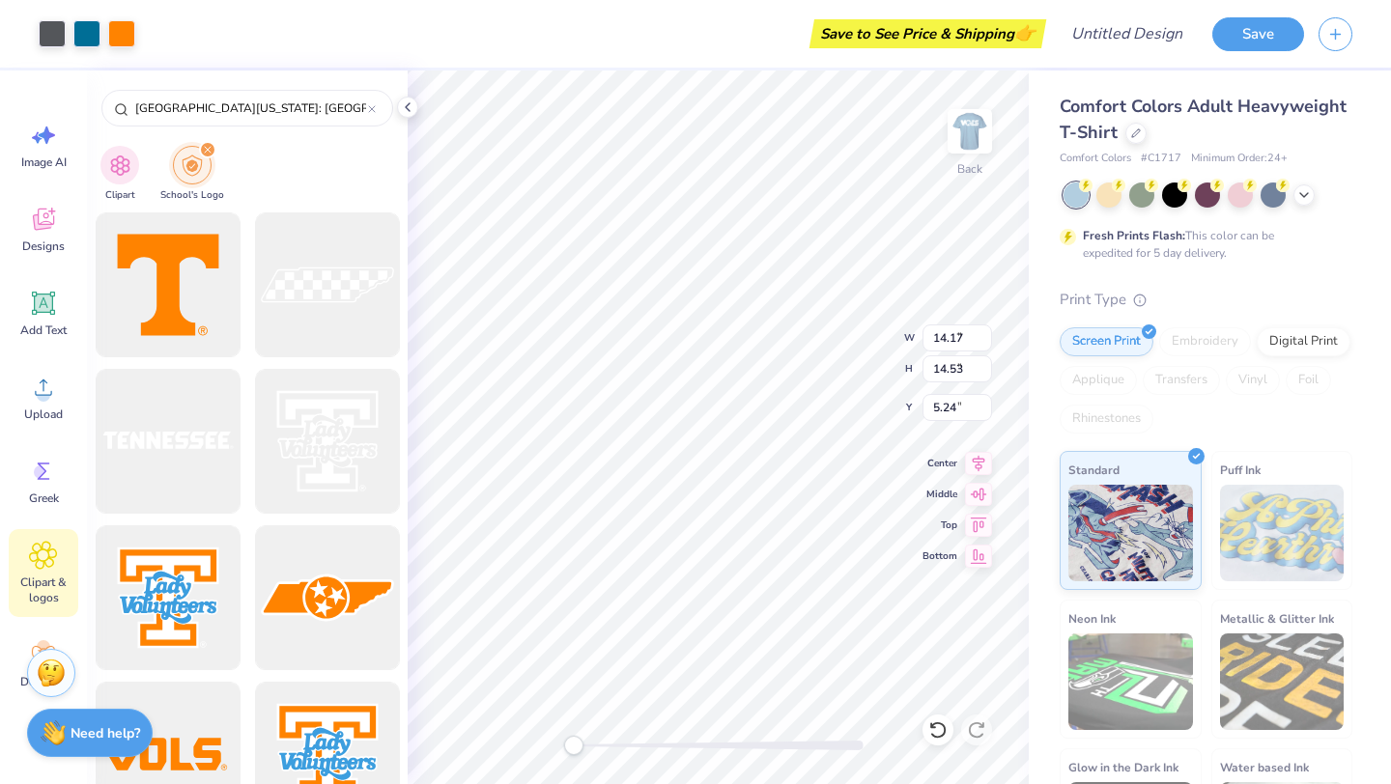
type input "4.32"
type input "1.73"
type input "3.72"
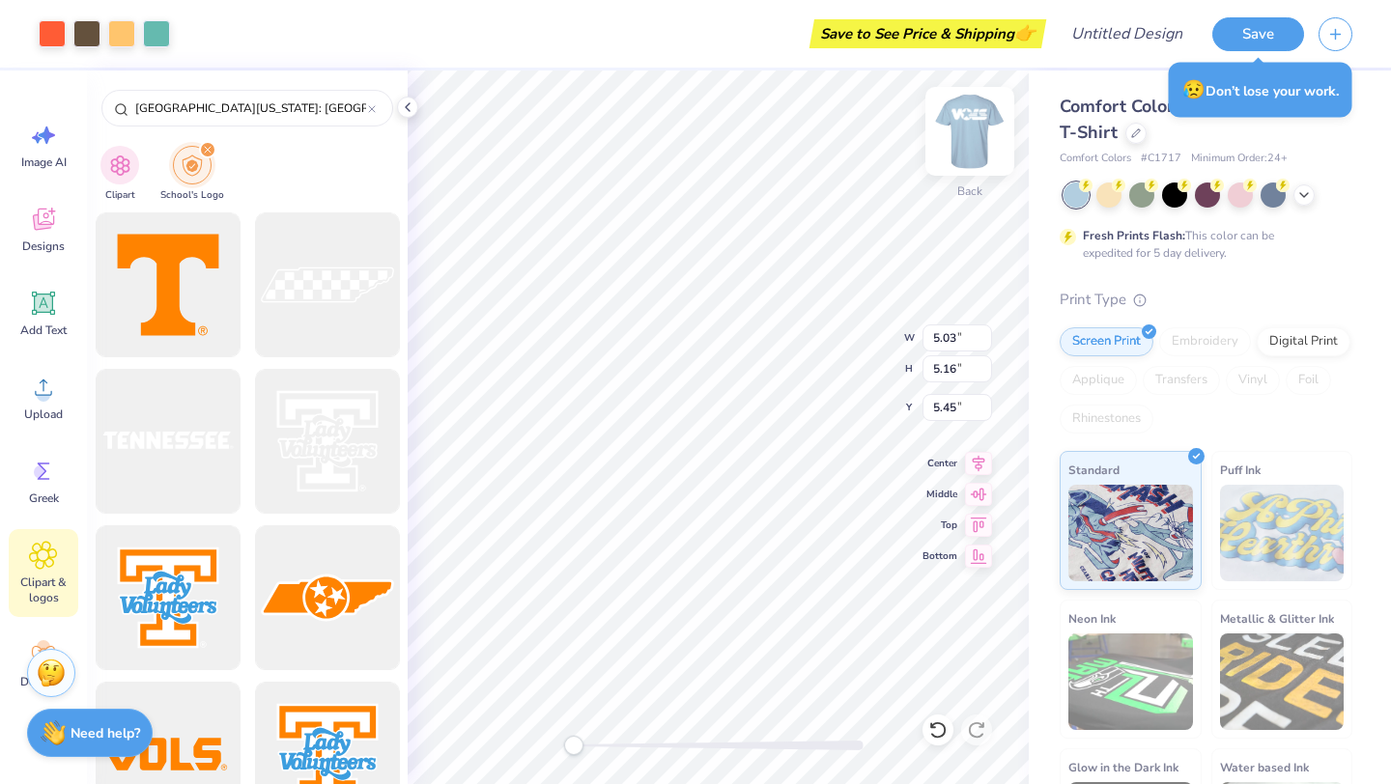
click at [974, 134] on img at bounding box center [969, 131] width 77 height 77
click at [968, 138] on img at bounding box center [969, 131] width 77 height 77
type input "4.14"
type input "4.24"
type input "8.26"
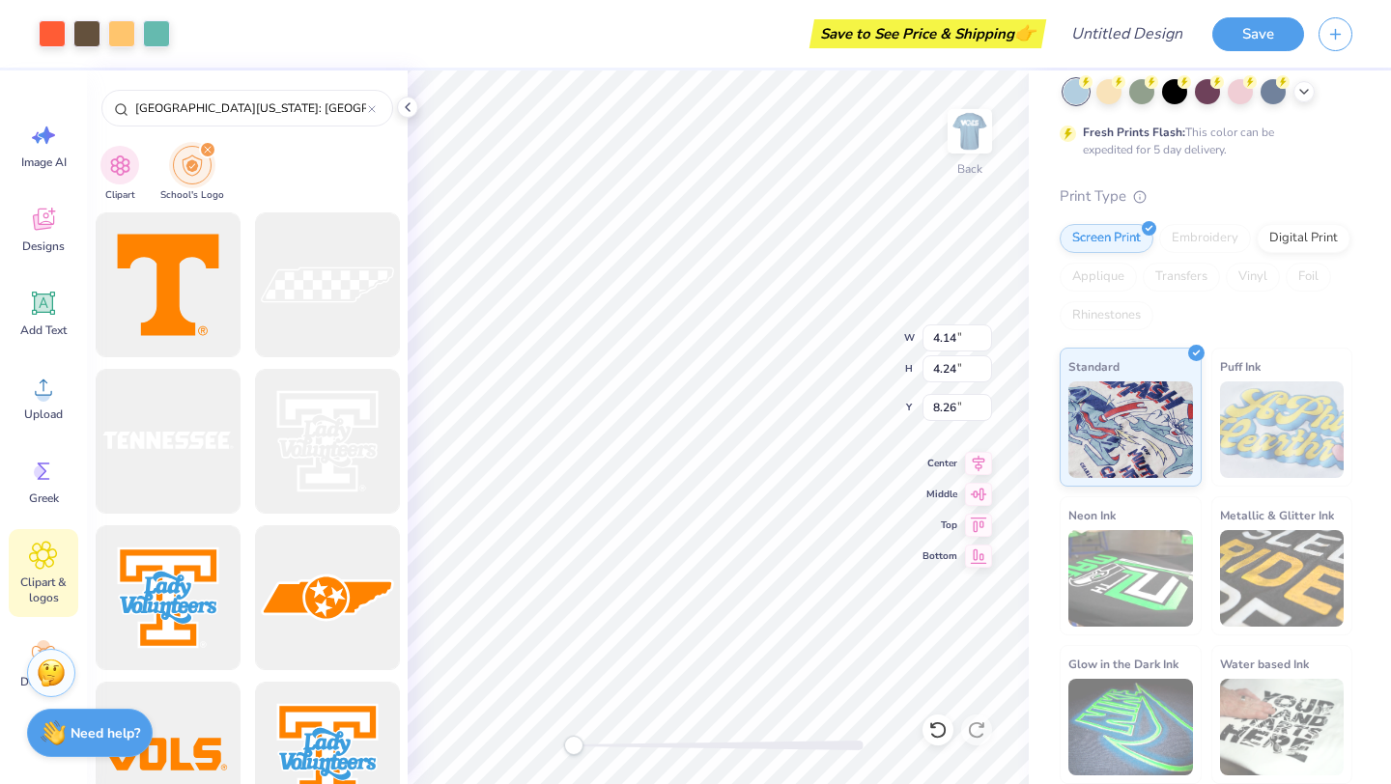
scroll to position [0, 0]
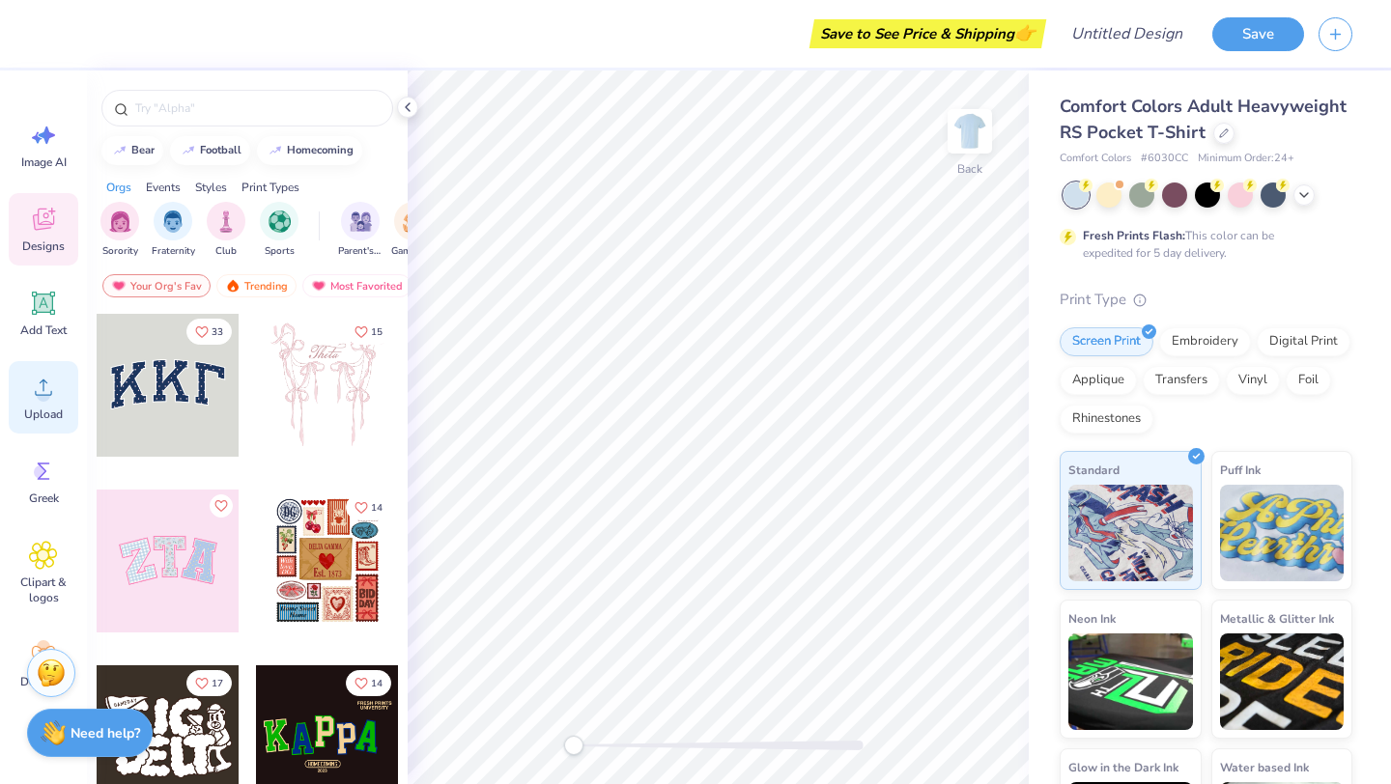
click at [44, 404] on div "Upload" at bounding box center [44, 397] width 70 height 72
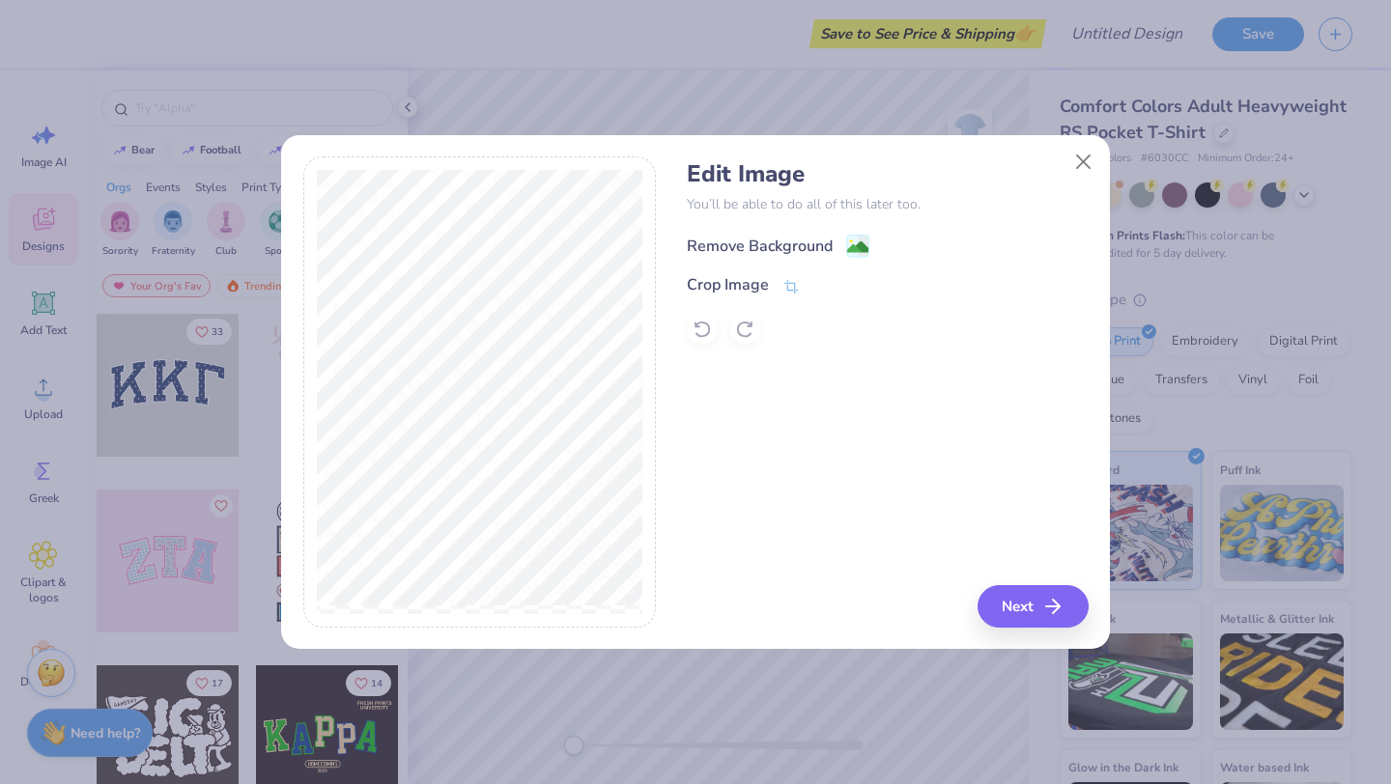
click at [852, 243] on image at bounding box center [857, 247] width 21 height 21
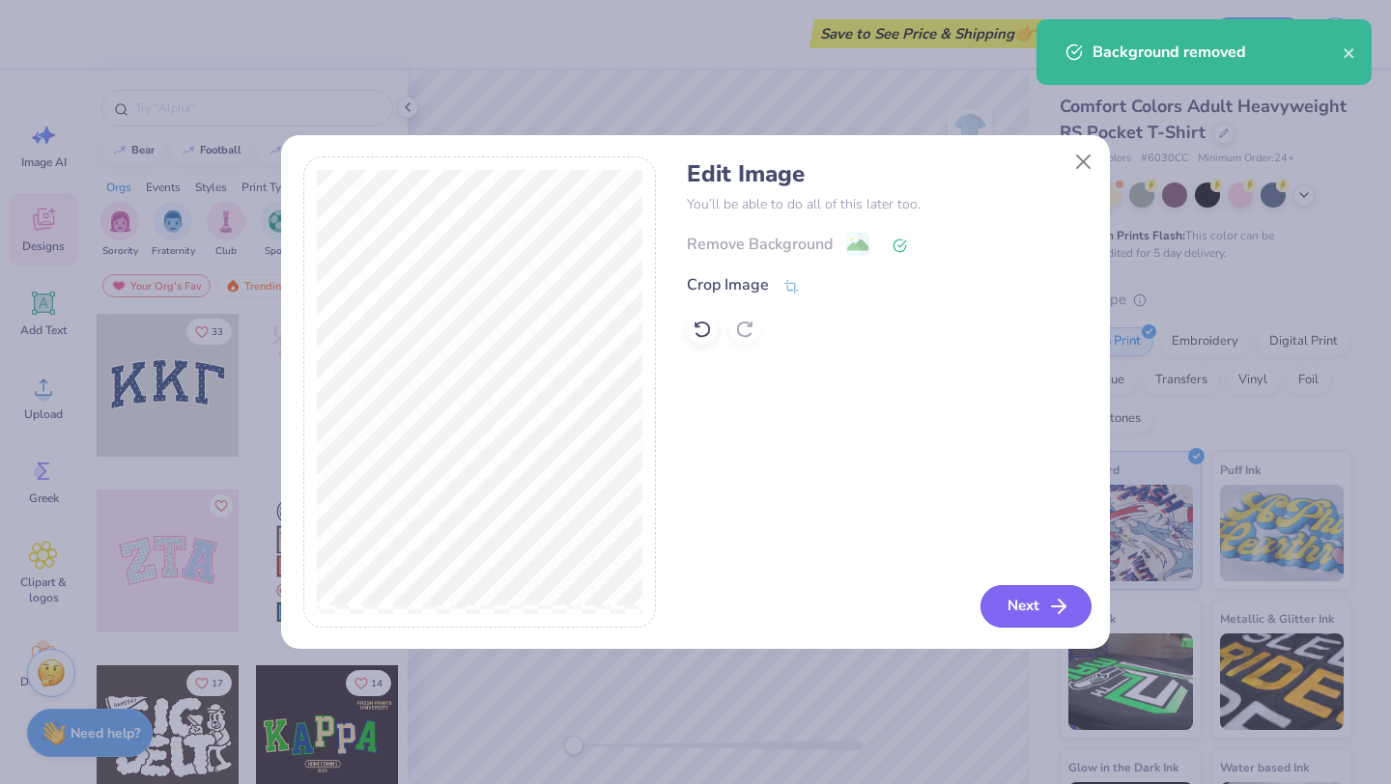
click at [1057, 602] on icon "button" at bounding box center [1058, 606] width 23 height 23
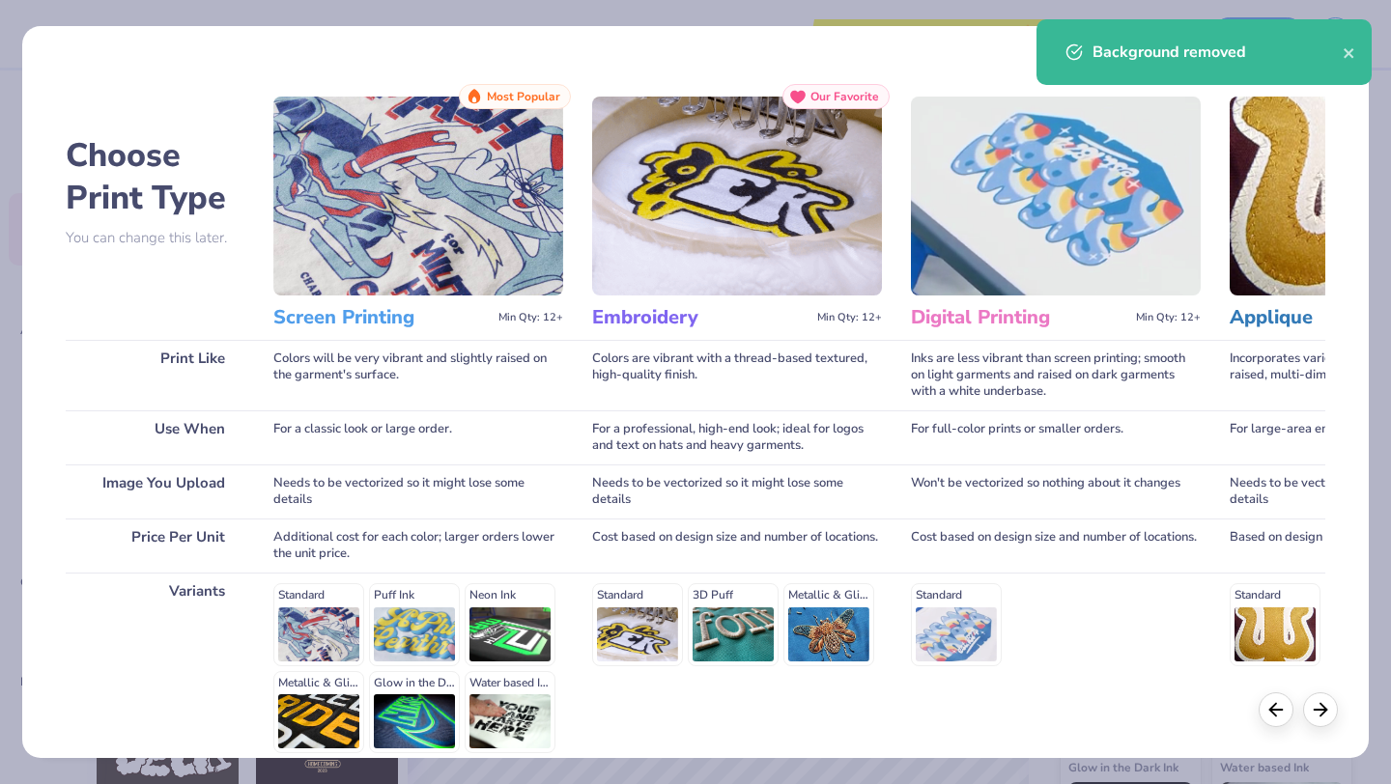
scroll to position [179, 0]
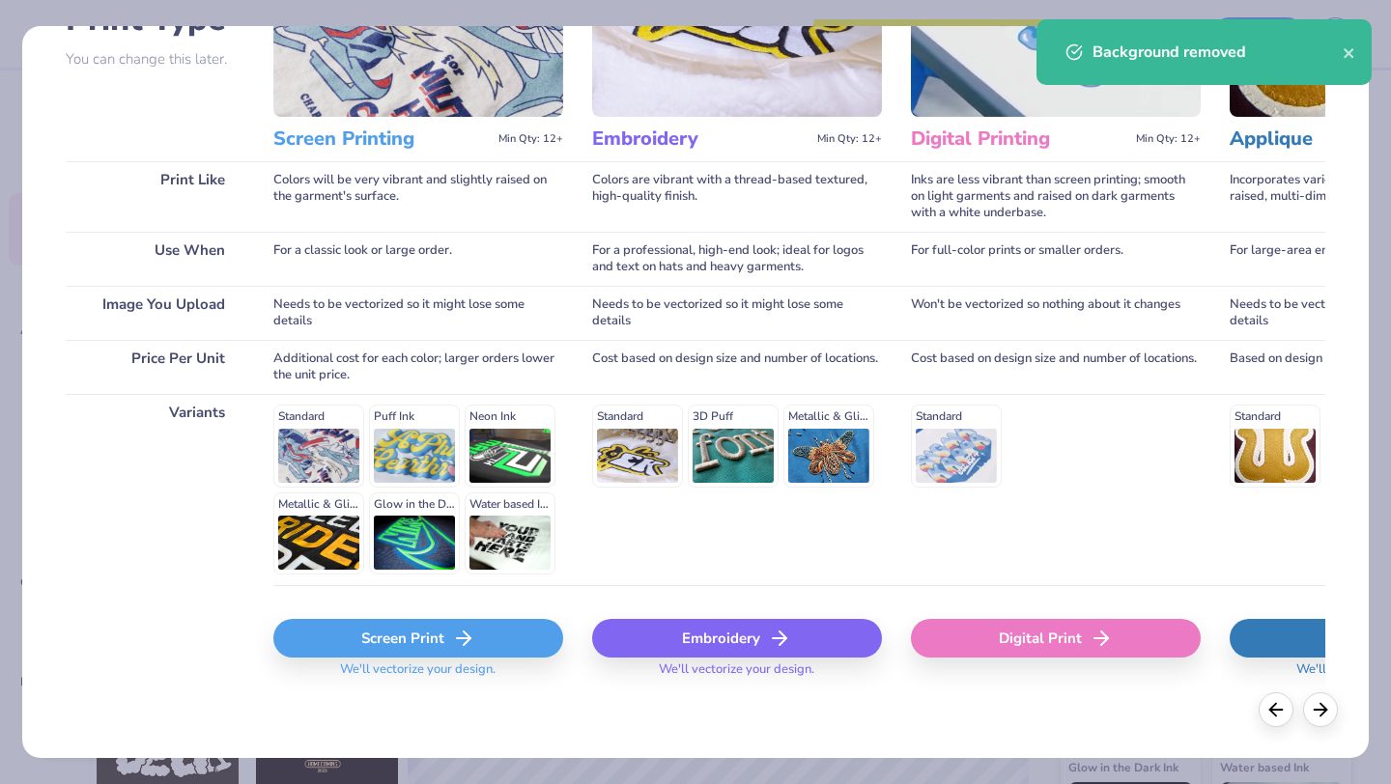
click at [477, 641] on div "Screen Print" at bounding box center [418, 638] width 290 height 39
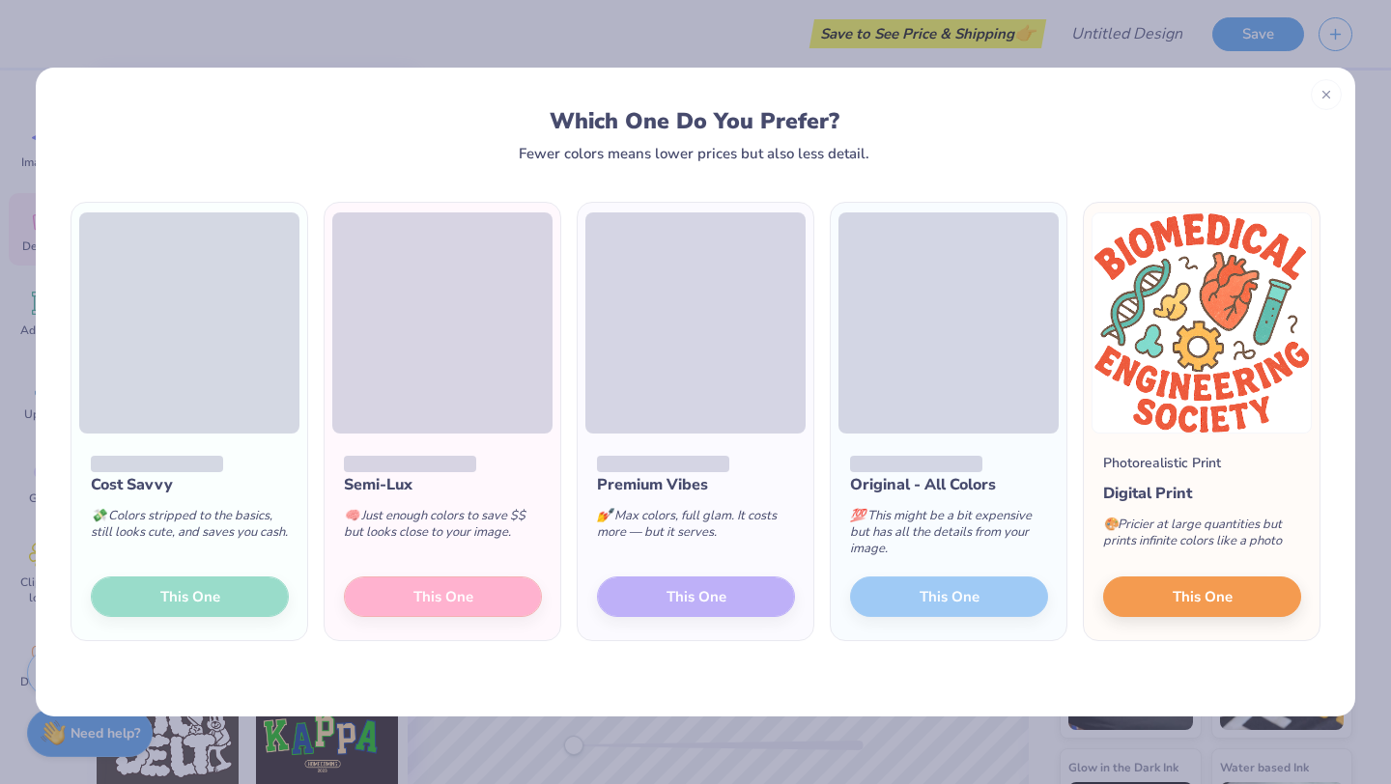
click at [411, 592] on div "Semi-Lux 🧠 Just enough colors to save $$ but looks close to your image. This One" at bounding box center [443, 537] width 236 height 207
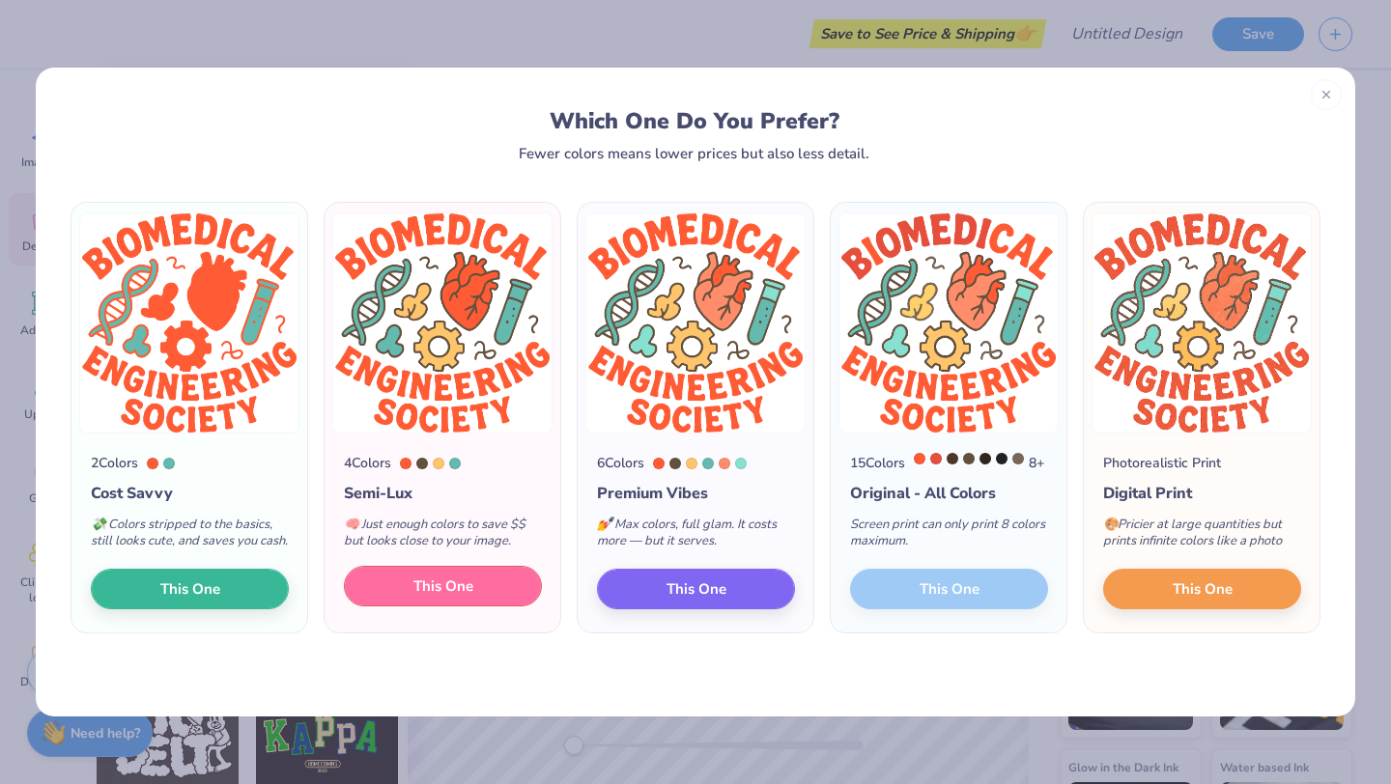
click at [453, 598] on span "This One" at bounding box center [443, 587] width 60 height 22
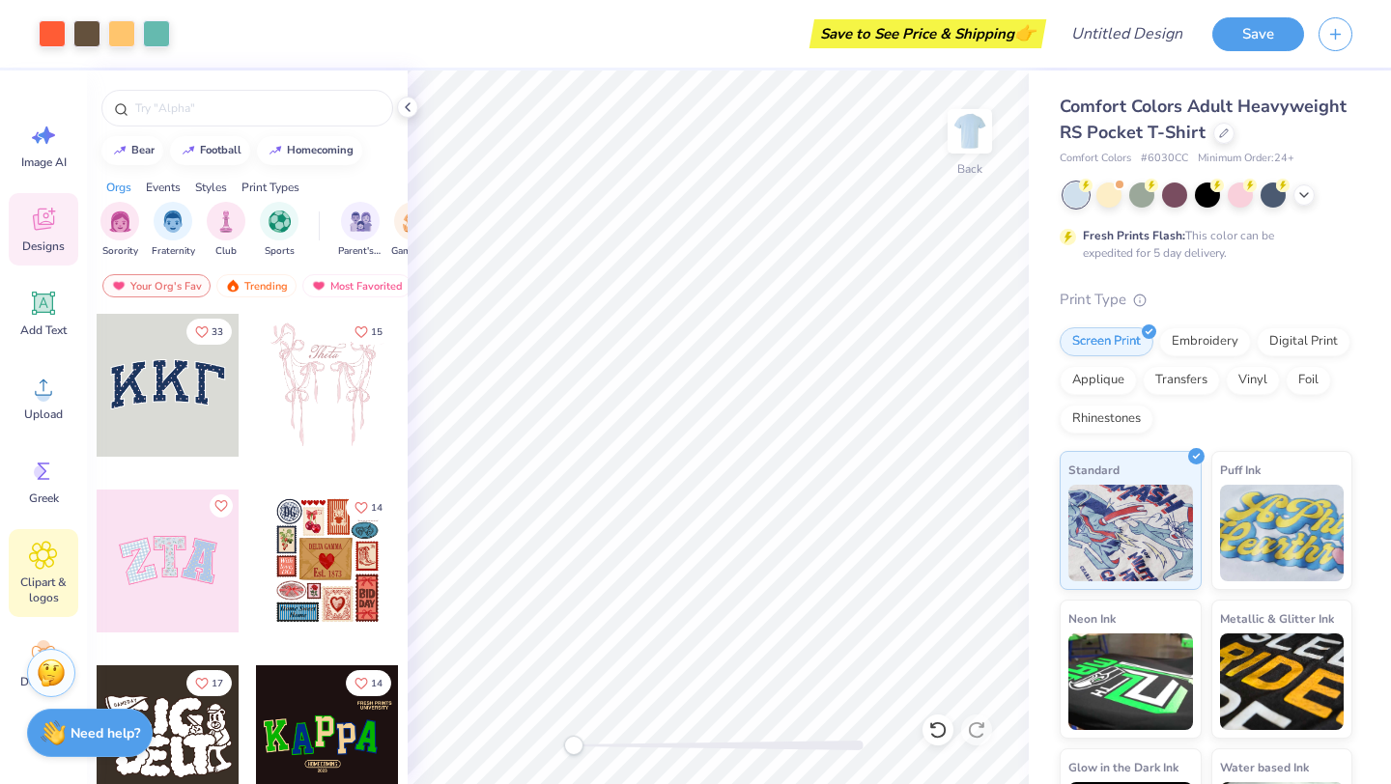
click at [27, 543] on div "Clipart & logos" at bounding box center [44, 573] width 70 height 88
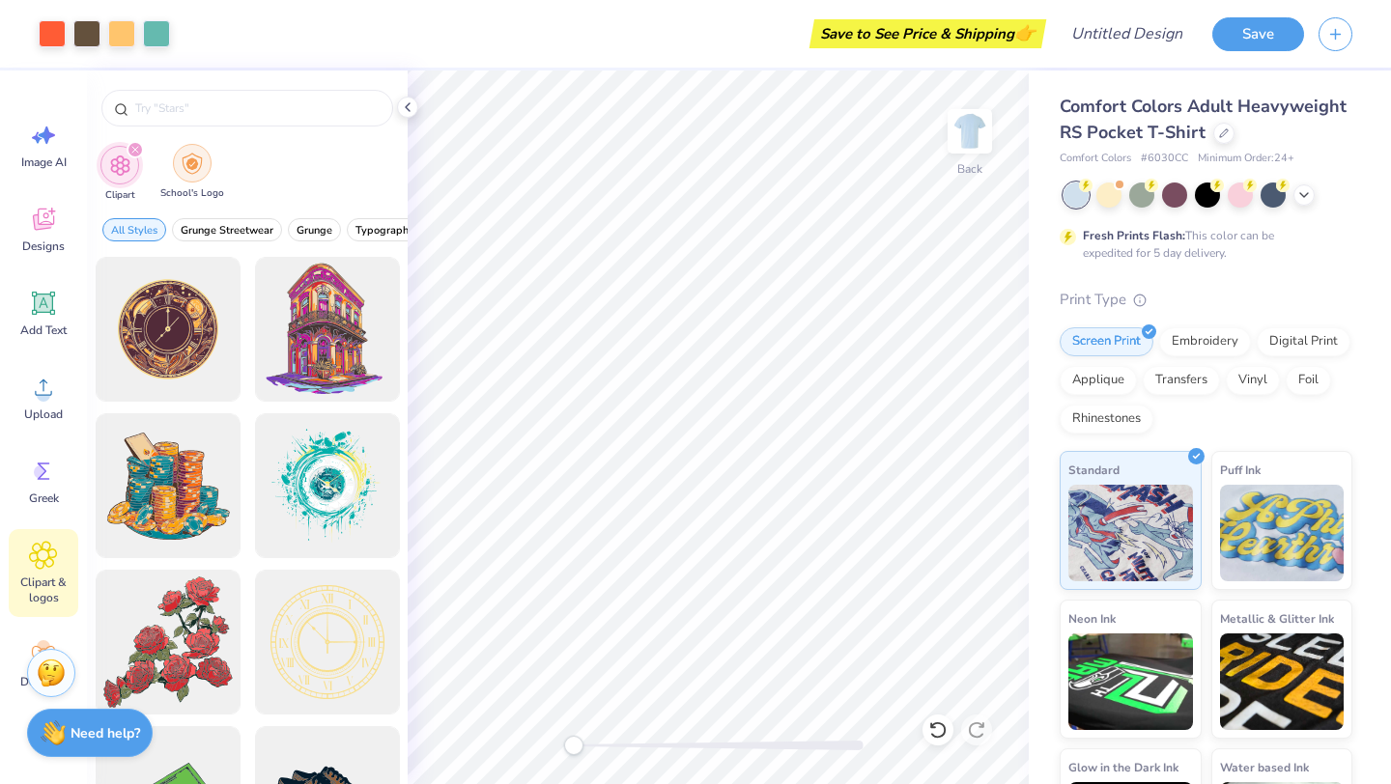
click at [192, 164] on img "filter for School's Logo" at bounding box center [192, 164] width 21 height 22
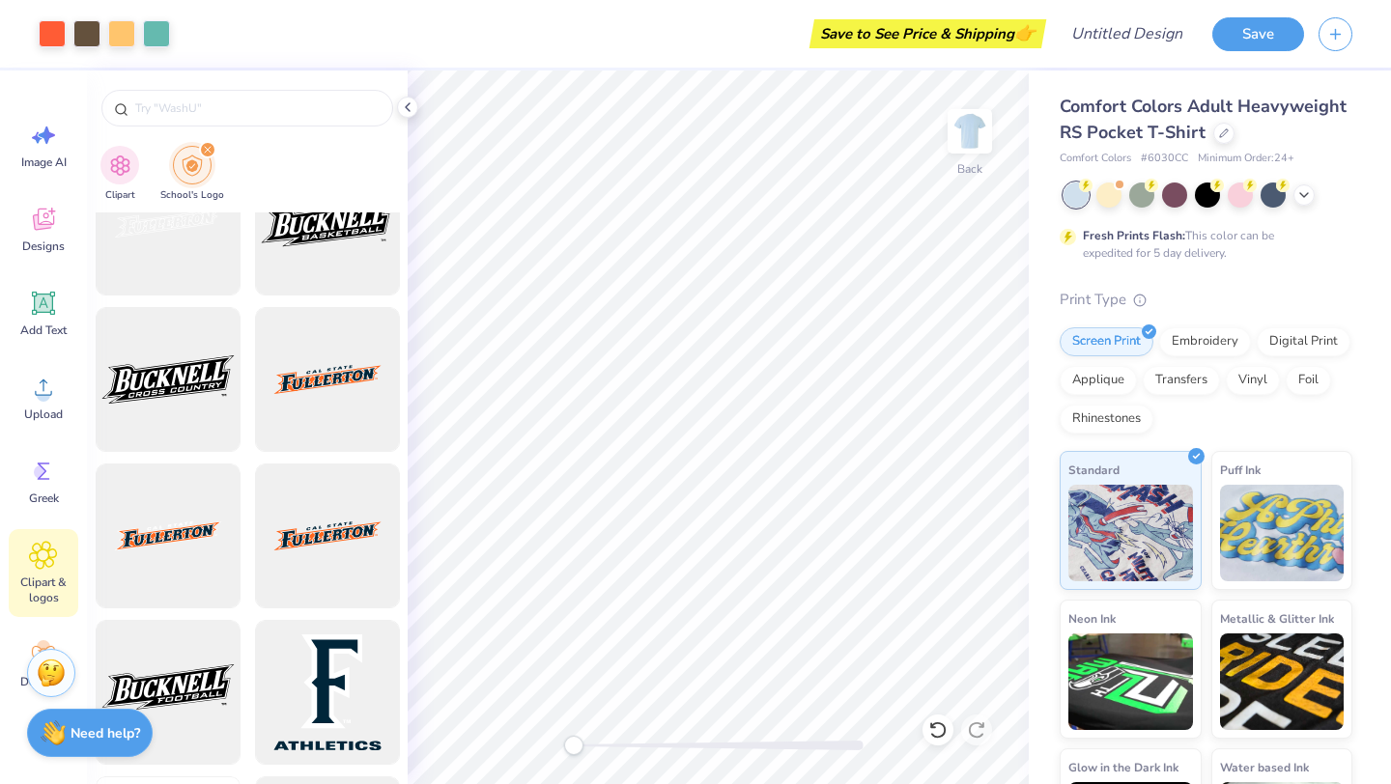
scroll to position [6245, 0]
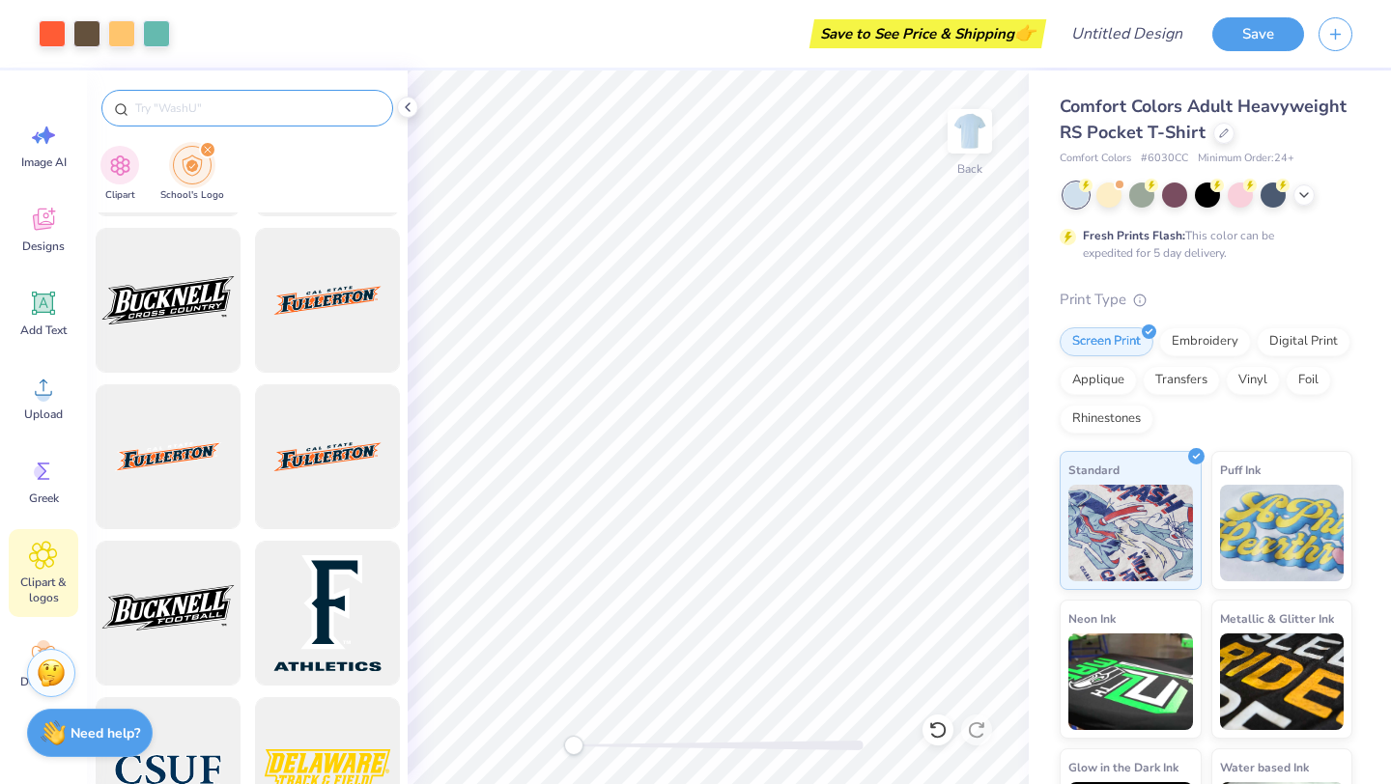
click at [218, 110] on input "text" at bounding box center [256, 108] width 247 height 19
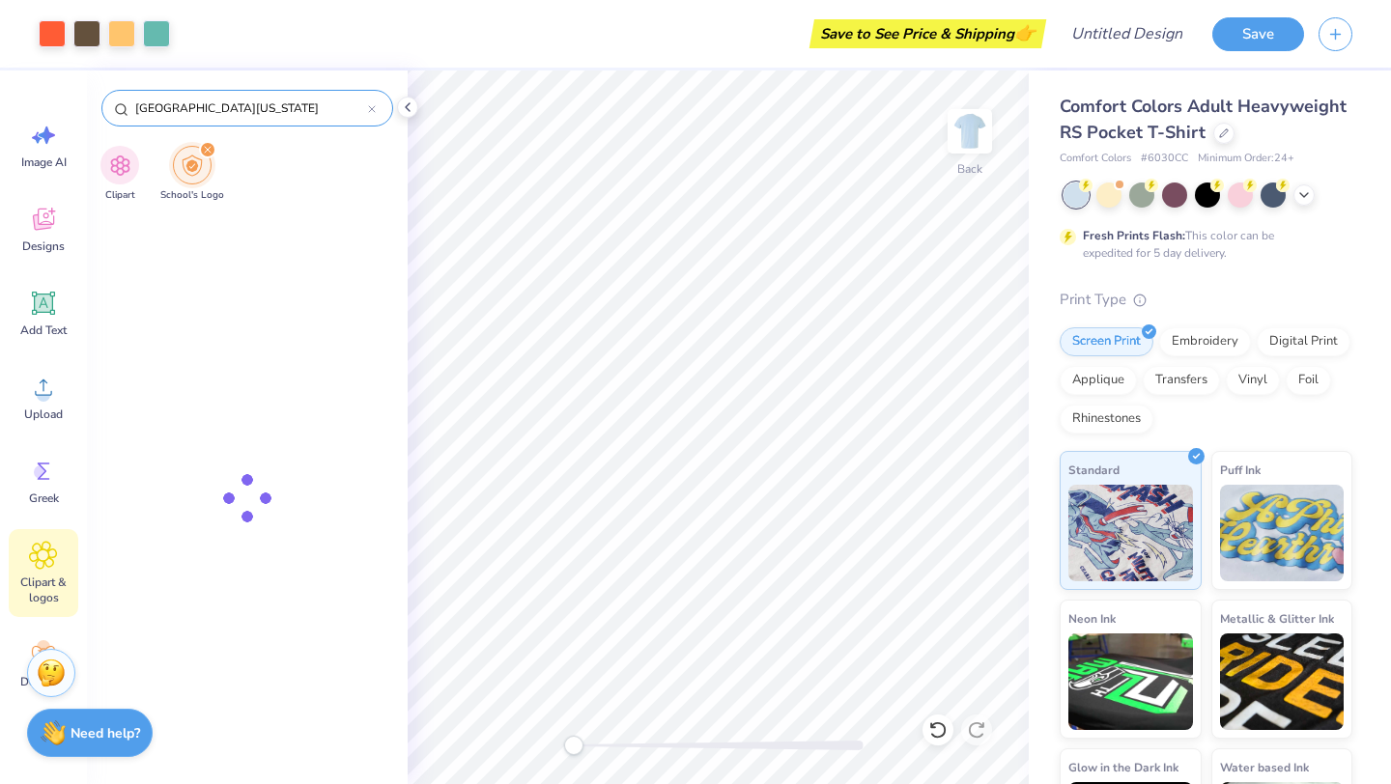
type input "university of tennessee"
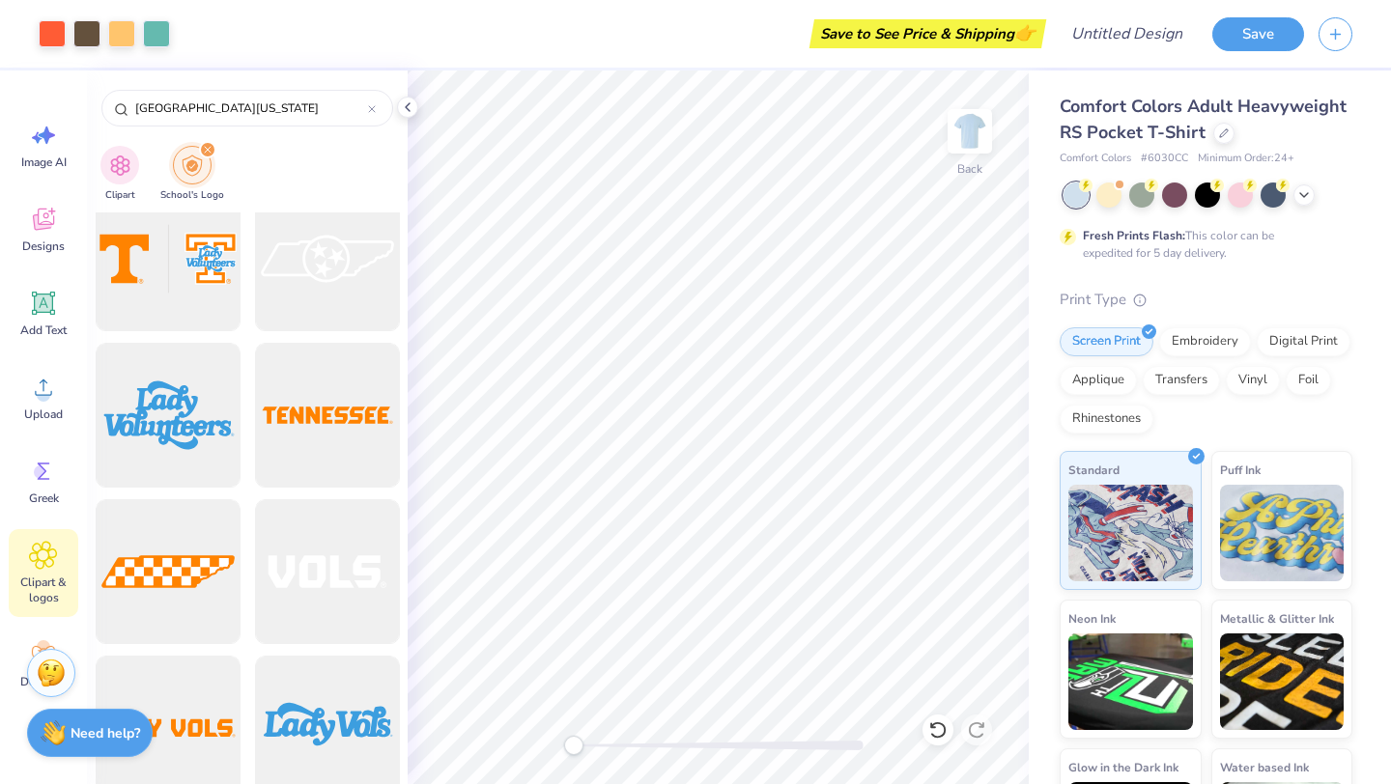
scroll to position [9003, 0]
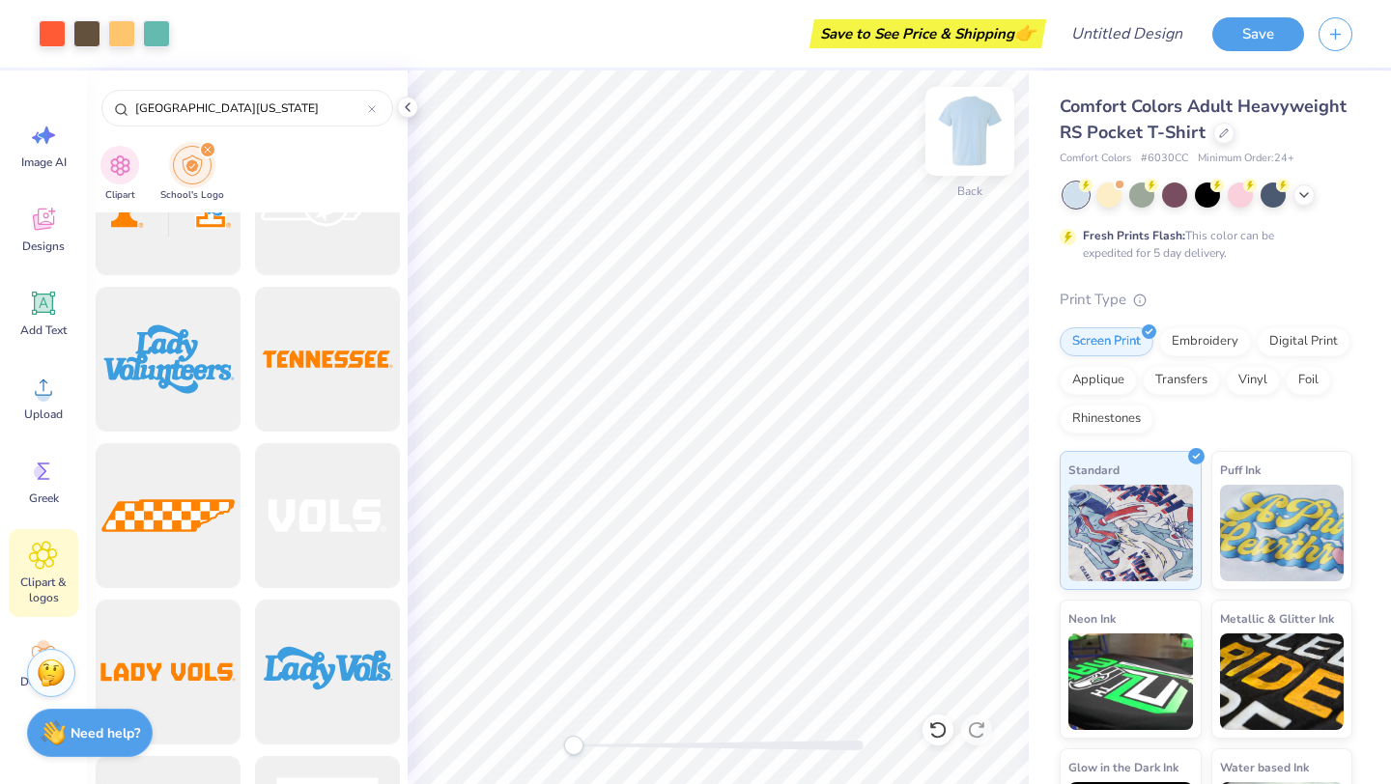
click at [960, 130] on img at bounding box center [969, 131] width 77 height 77
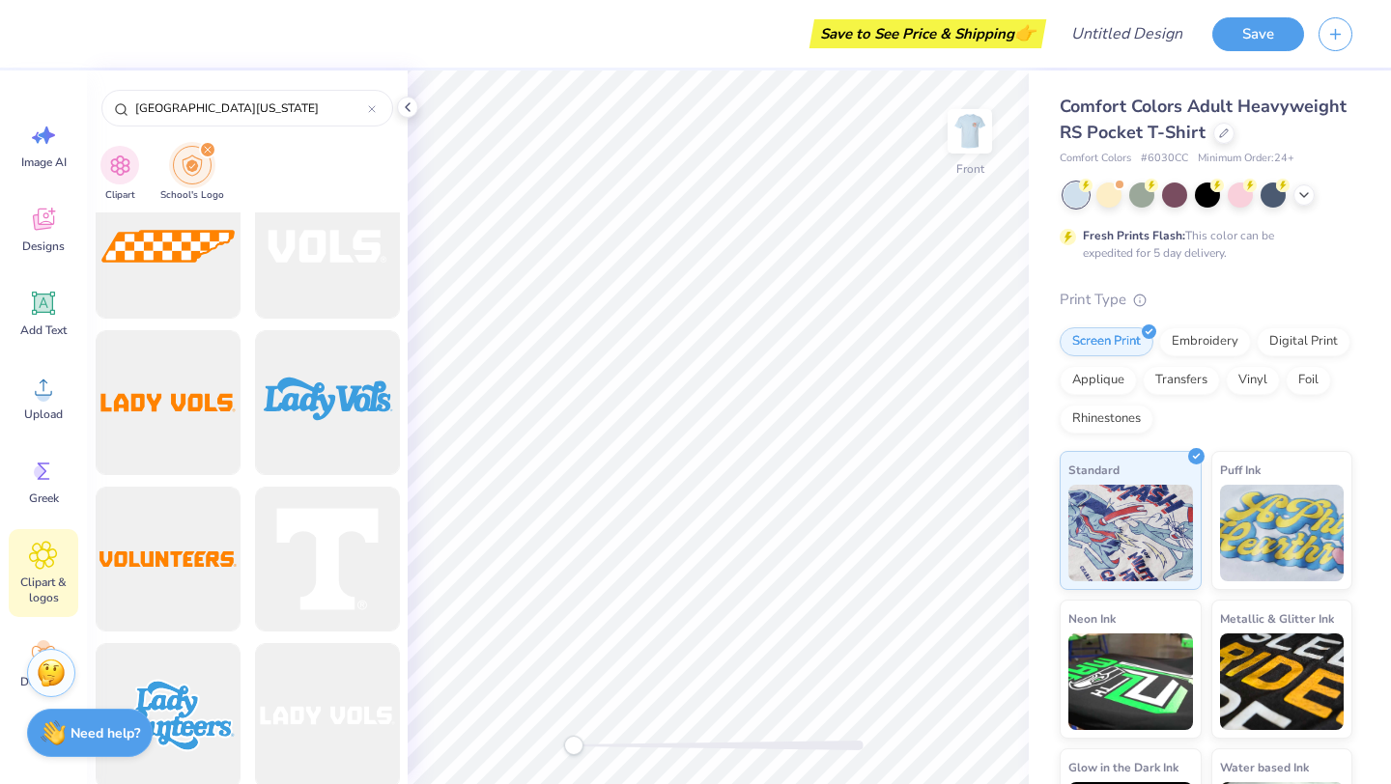
scroll to position [9155, 0]
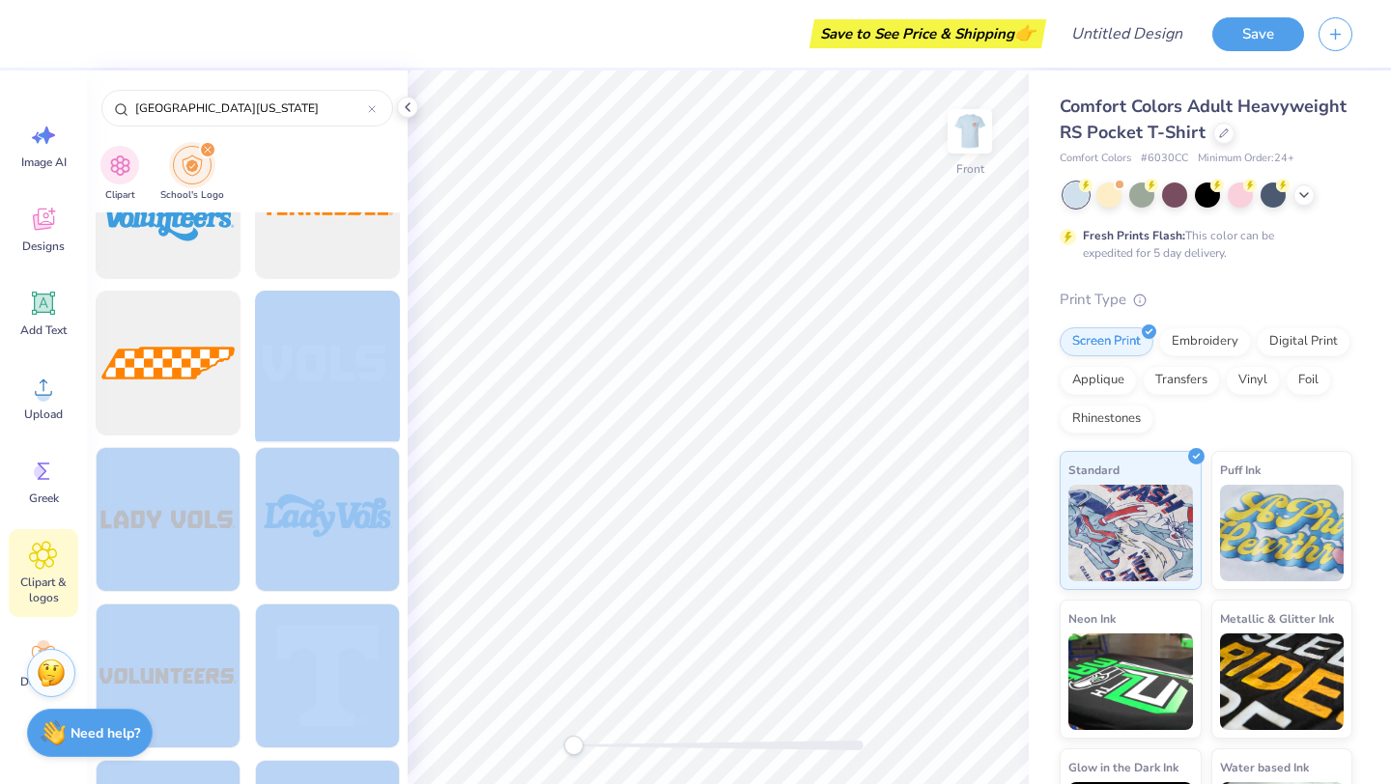
click at [807, 292] on div "Save to See Price & Shipping 👉 Design Title Save Image AI Designs Add Text Uplo…" at bounding box center [695, 392] width 1391 height 784
click at [269, 364] on div at bounding box center [326, 363] width 159 height 159
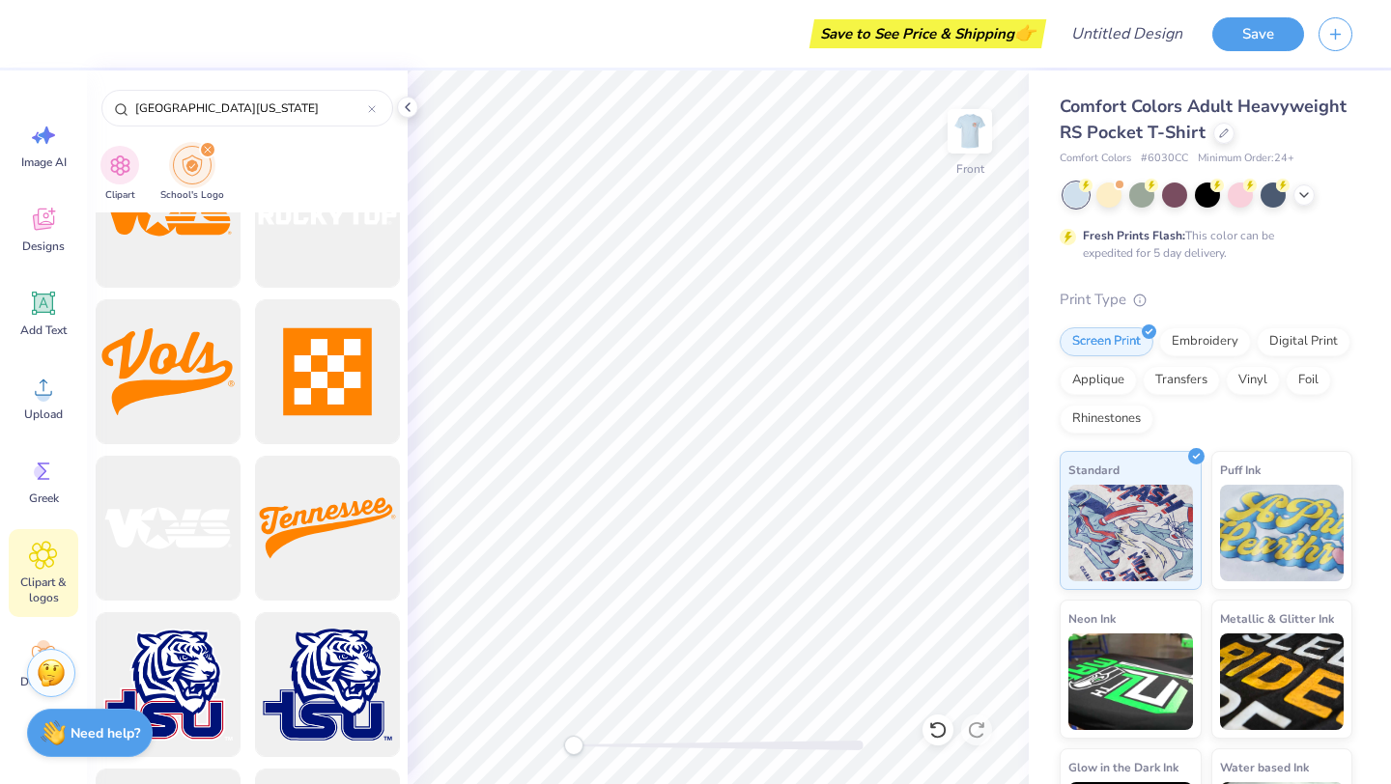
scroll to position [10849, 0]
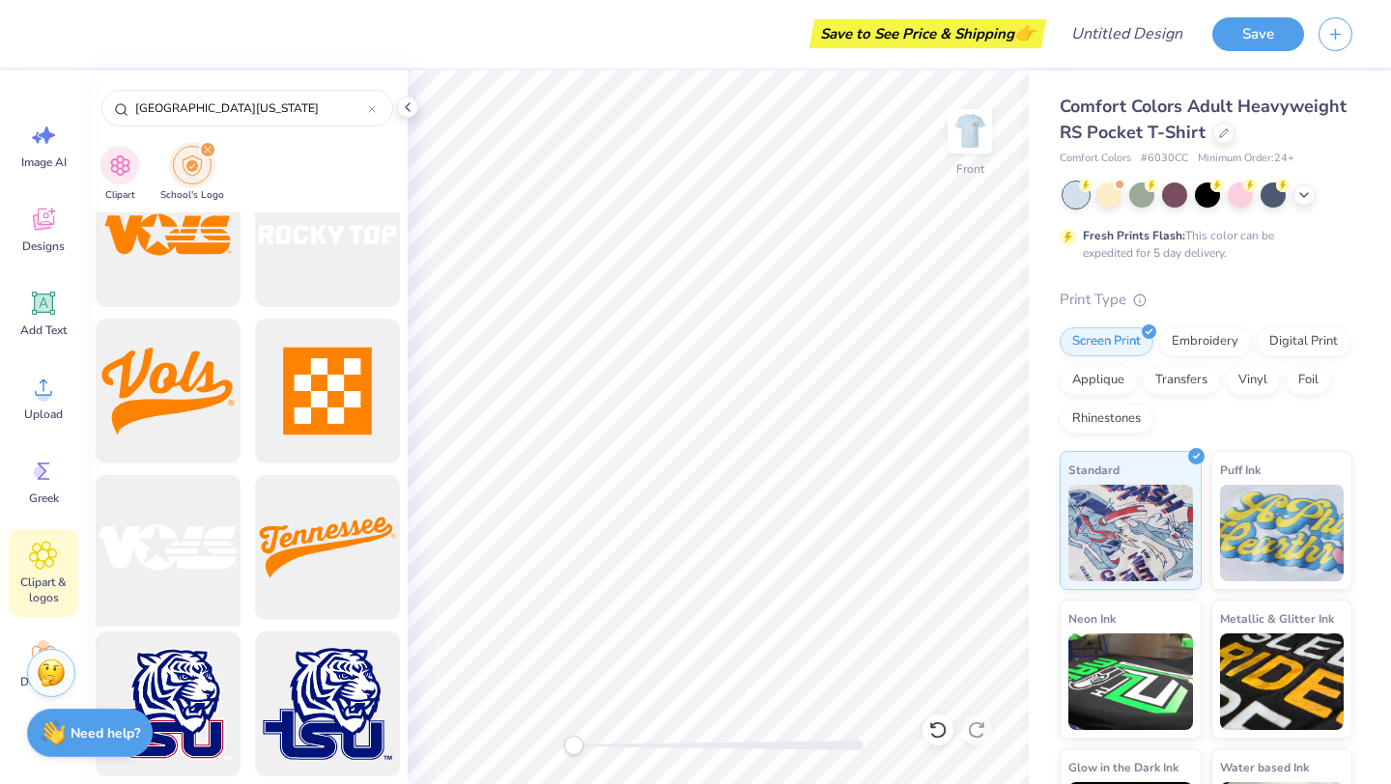
click at [159, 578] on div at bounding box center [167, 548] width 159 height 159
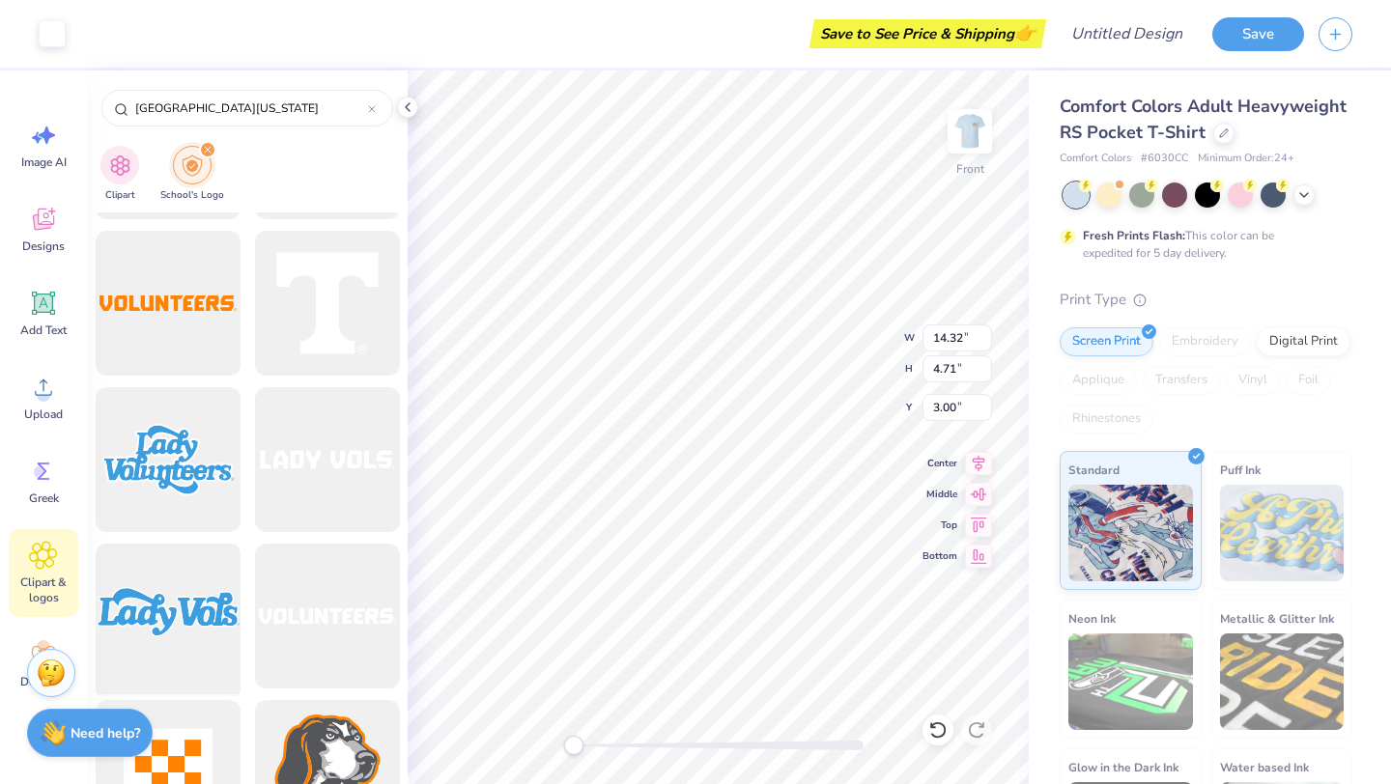
scroll to position [9277, 0]
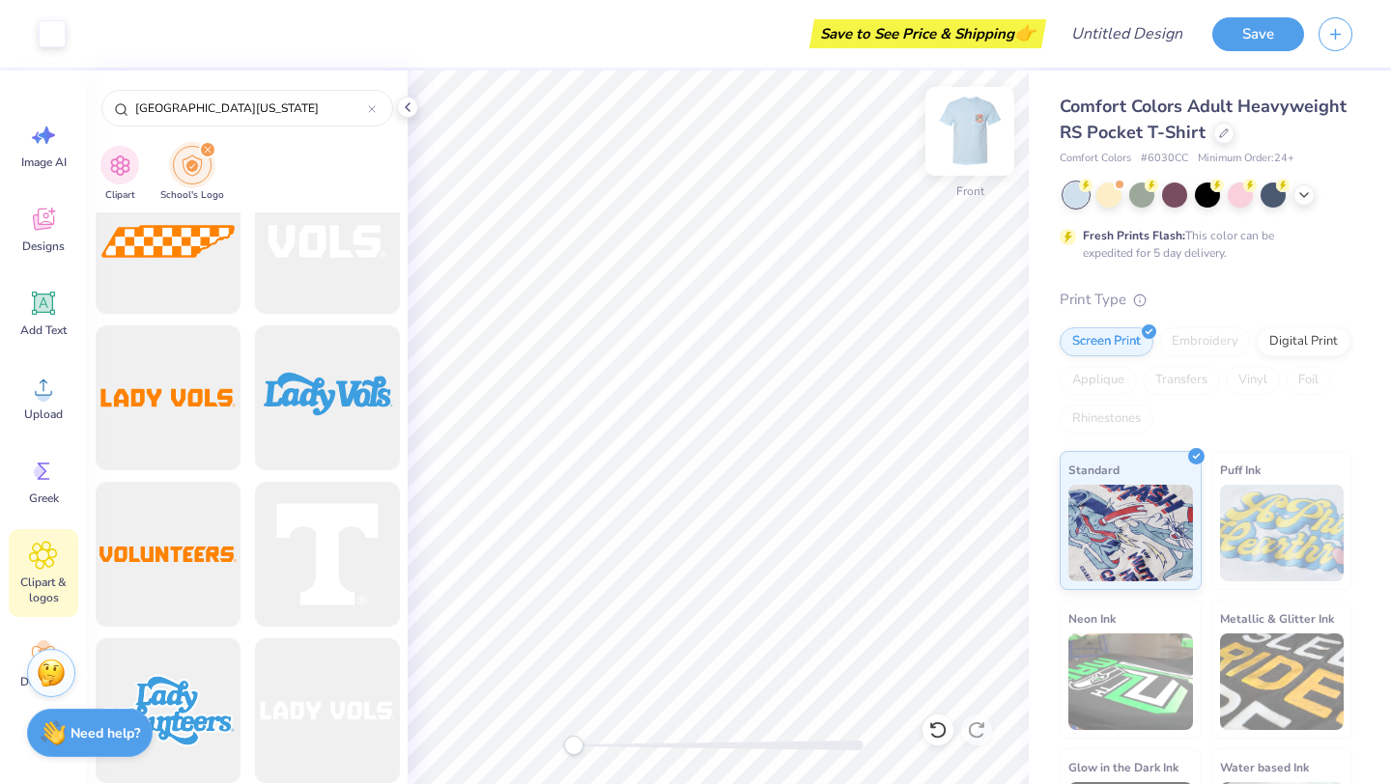
click at [969, 129] on img at bounding box center [969, 131] width 77 height 77
click at [969, 131] on img at bounding box center [969, 131] width 77 height 77
click at [969, 131] on img at bounding box center [970, 131] width 39 height 39
